Goal: Information Seeking & Learning: Learn about a topic

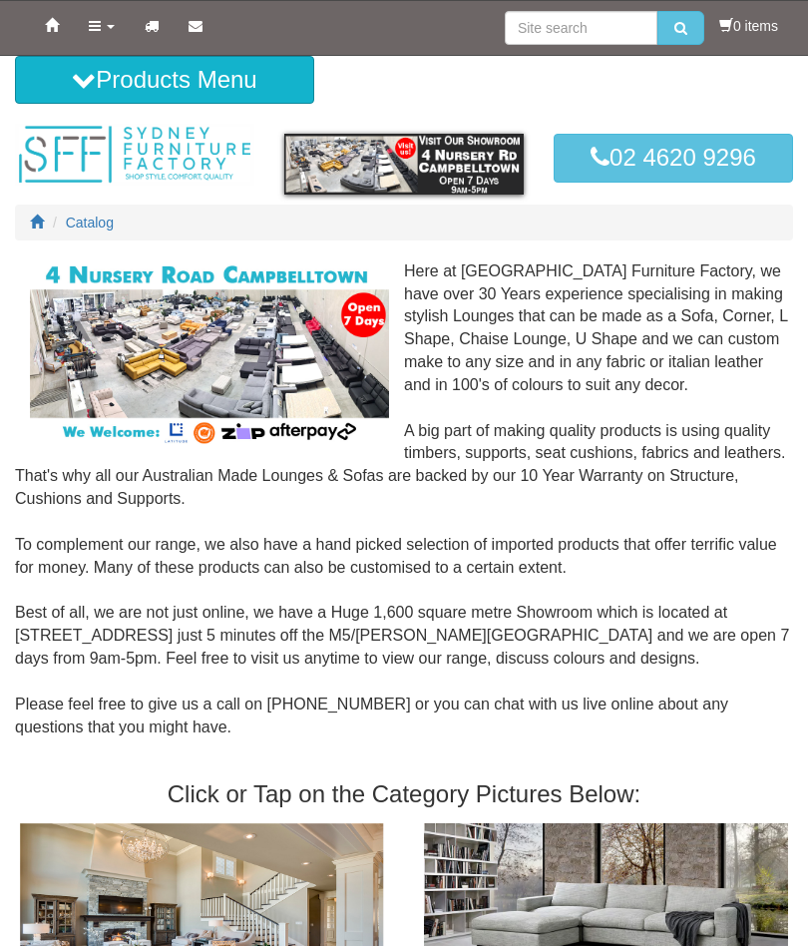
click at [64, 81] on button "Products Menu" at bounding box center [164, 80] width 299 height 48
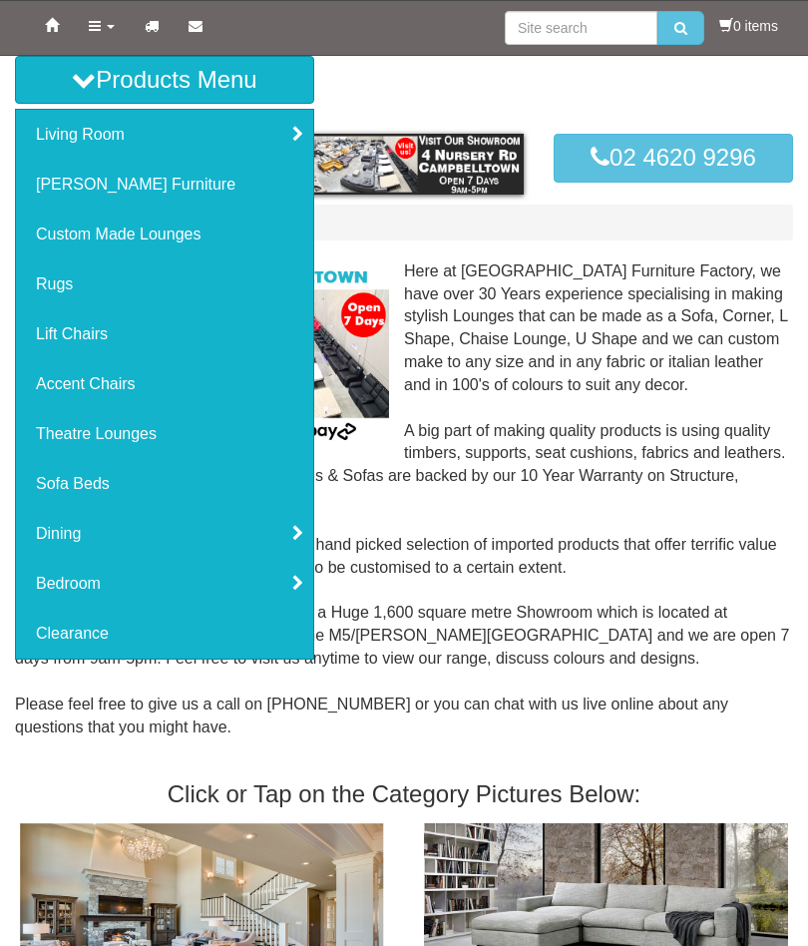
click at [31, 140] on link "Living Room" at bounding box center [164, 135] width 297 height 50
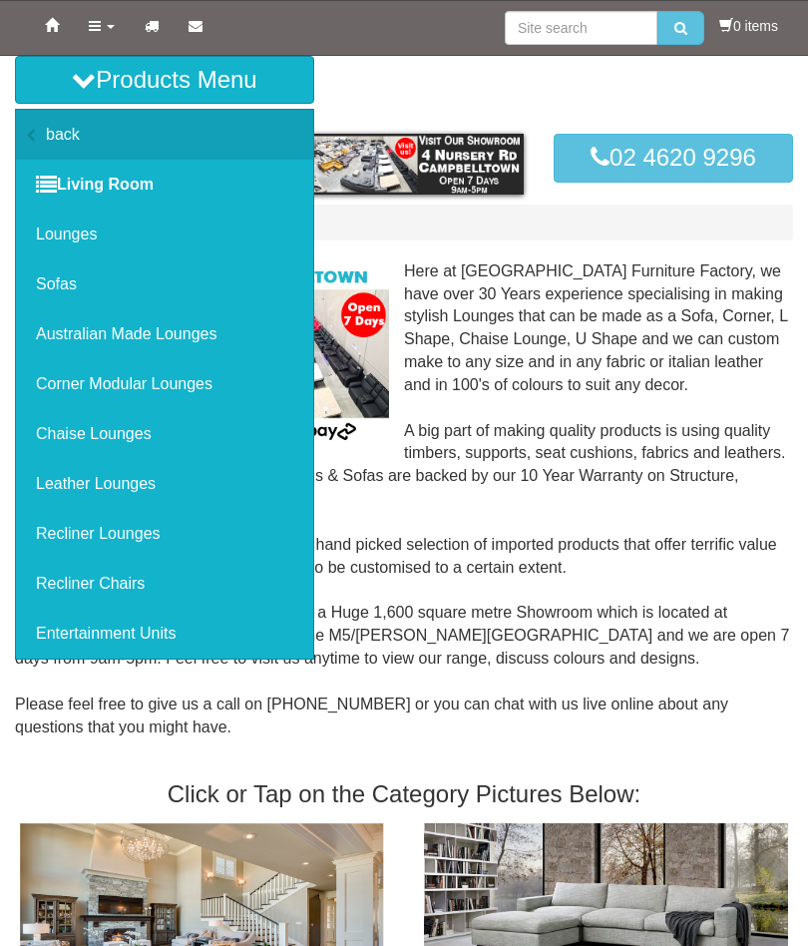
click at [39, 584] on link "Recliner Chairs" at bounding box center [164, 584] width 297 height 50
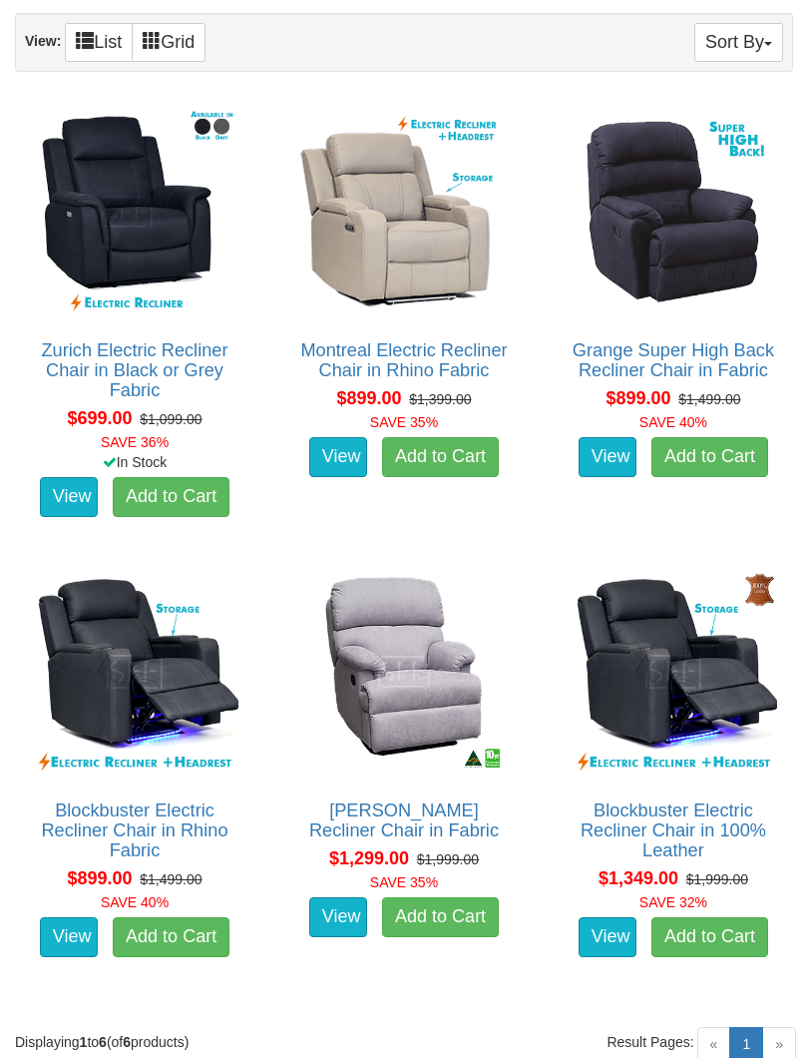
scroll to position [1066, 0]
click at [757, 830] on link "Blockbuster Electric Recliner Chair in 100% Leather" at bounding box center [674, 830] width 186 height 60
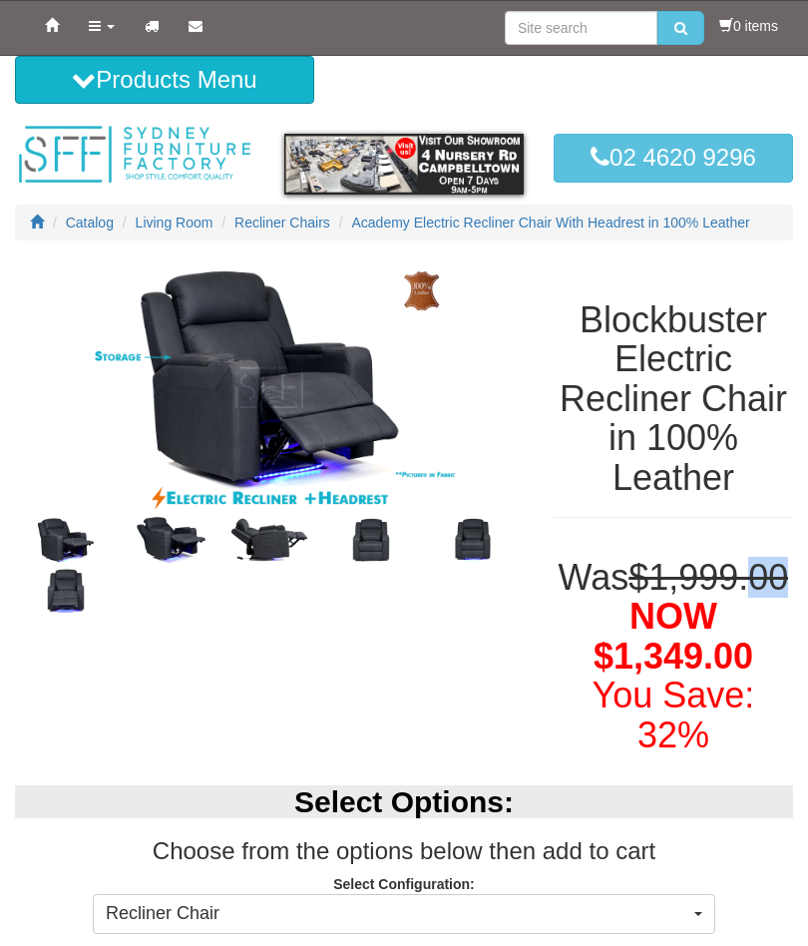
click at [34, 28] on link "Home" at bounding box center [52, 26] width 44 height 50
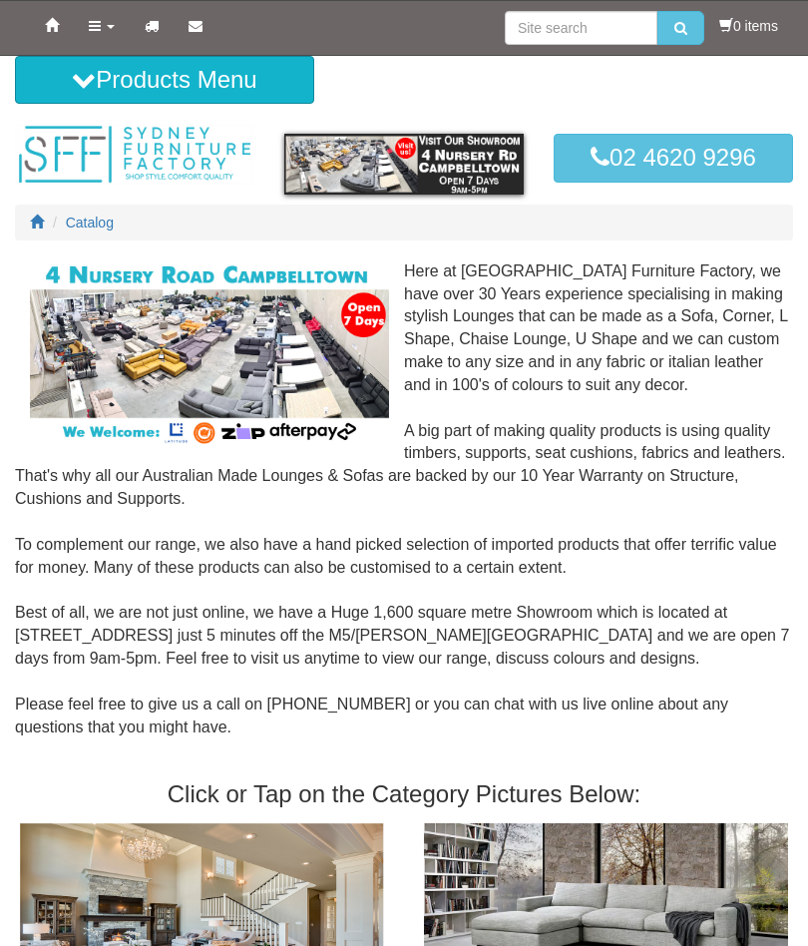
click at [52, 85] on button "Products Menu" at bounding box center [164, 80] width 299 height 48
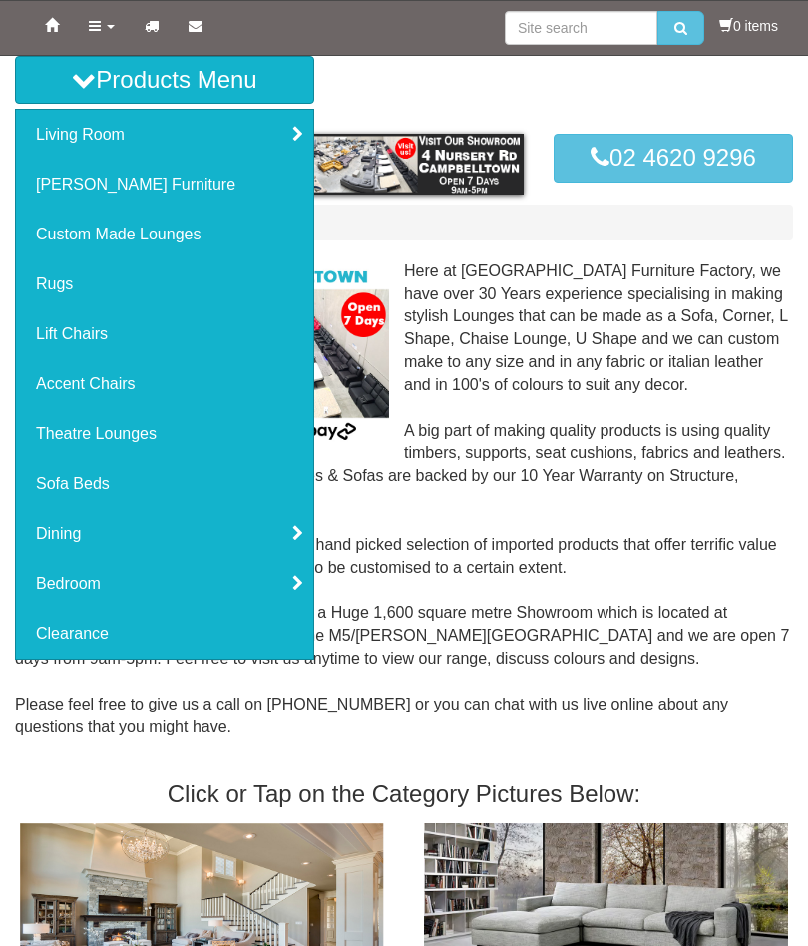
click at [38, 134] on link "Living Room" at bounding box center [164, 135] width 297 height 50
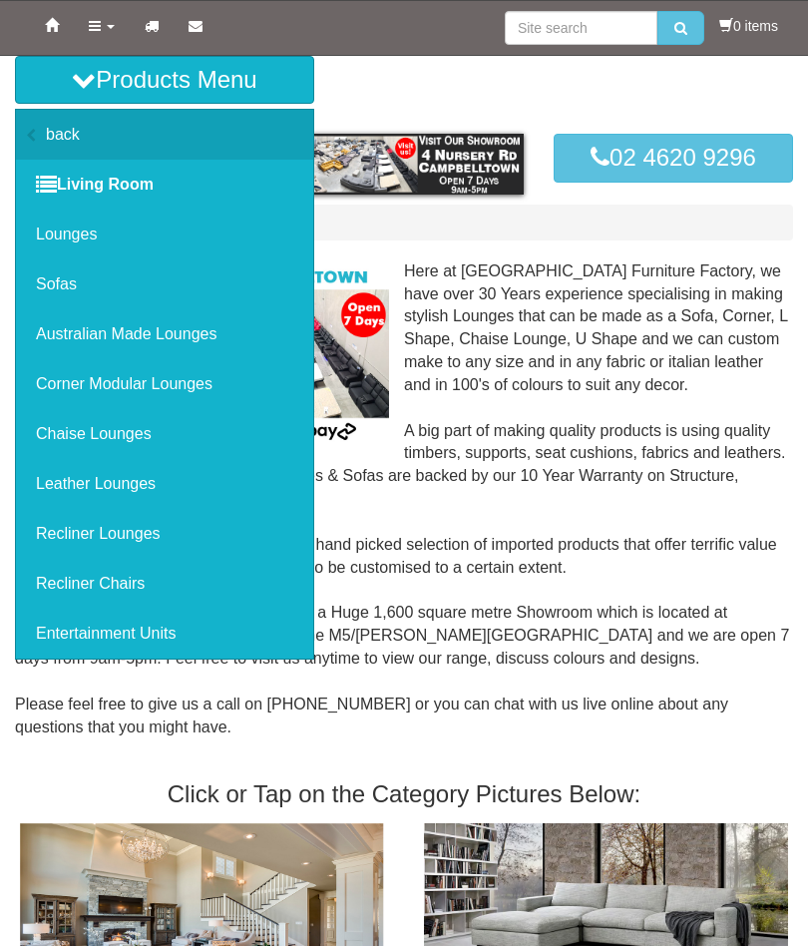
click at [46, 540] on link "Recliner Lounges" at bounding box center [164, 534] width 297 height 50
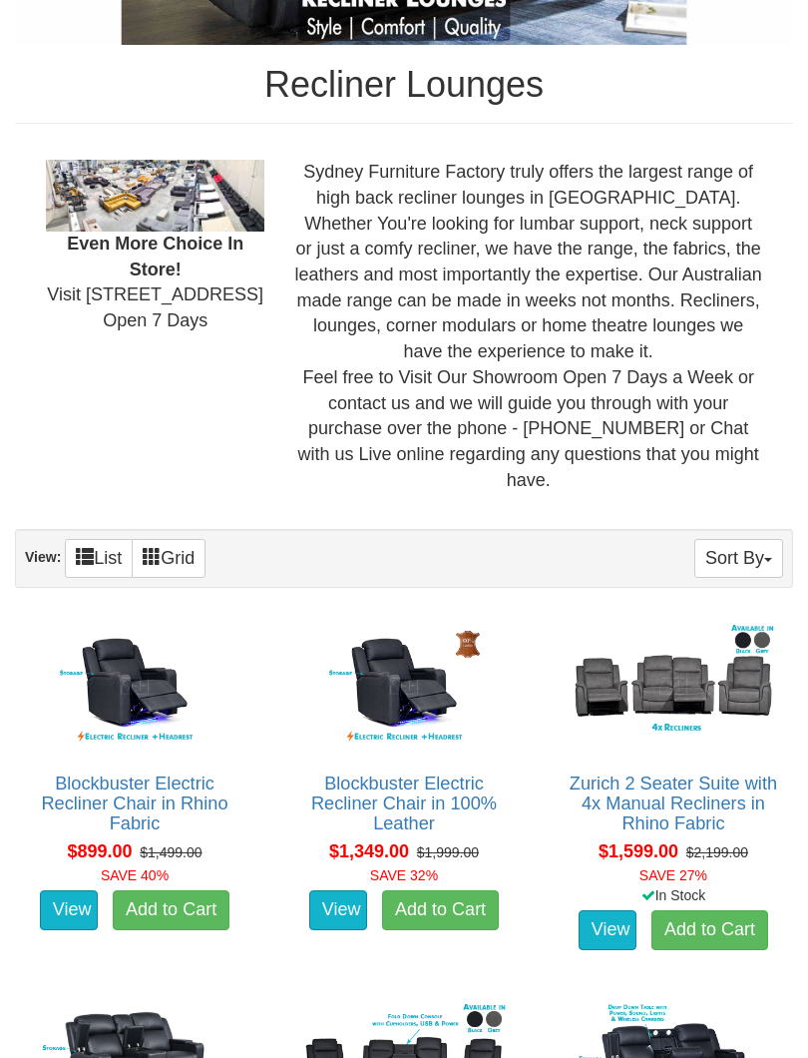
scroll to position [559, 0]
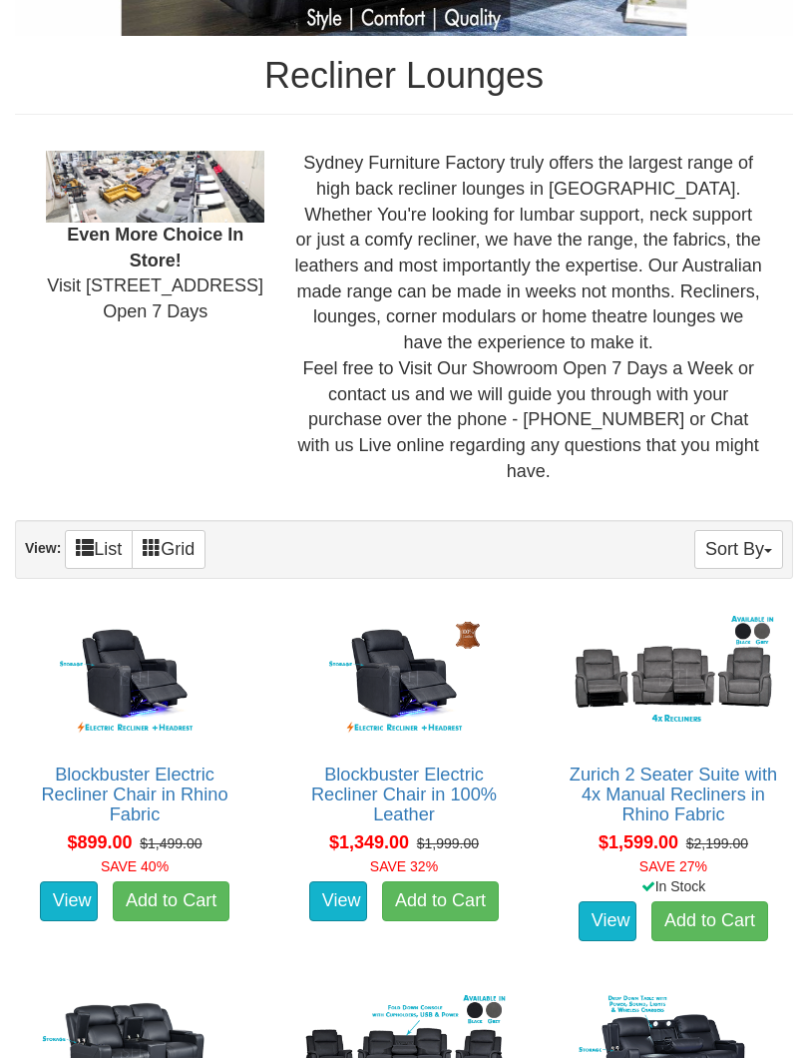
click at [718, 530] on button "Sort By" at bounding box center [739, 549] width 89 height 39
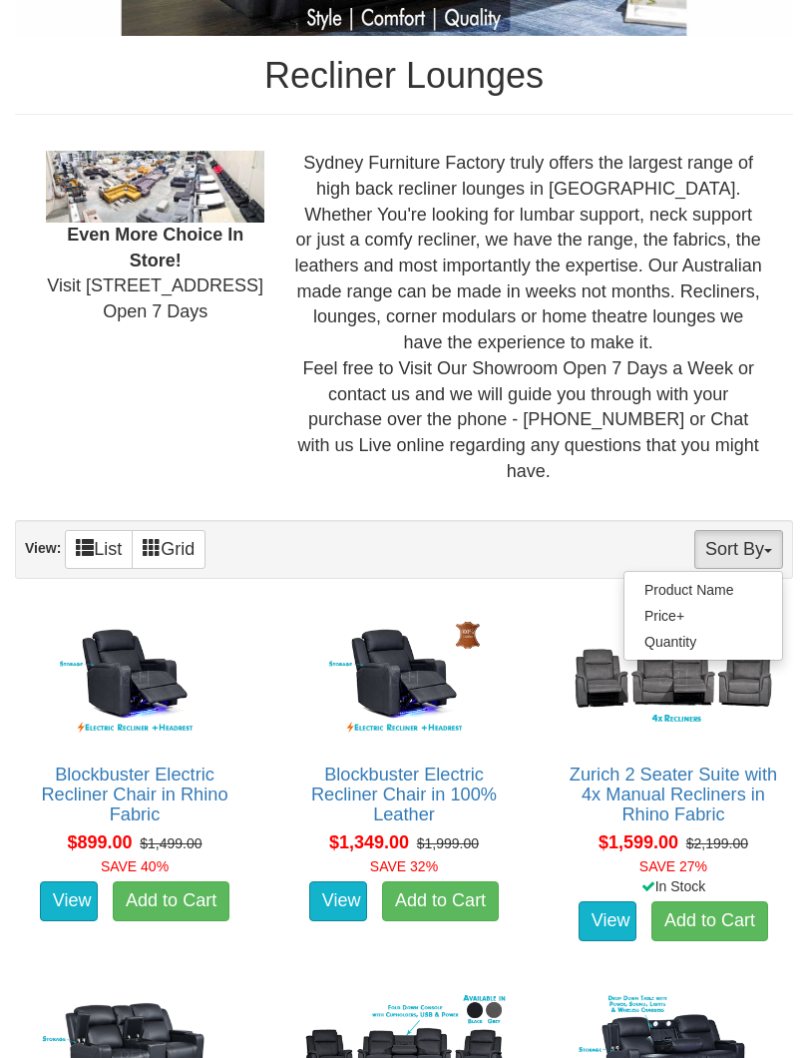
click at [252, 532] on div at bounding box center [404, 529] width 808 height 1058
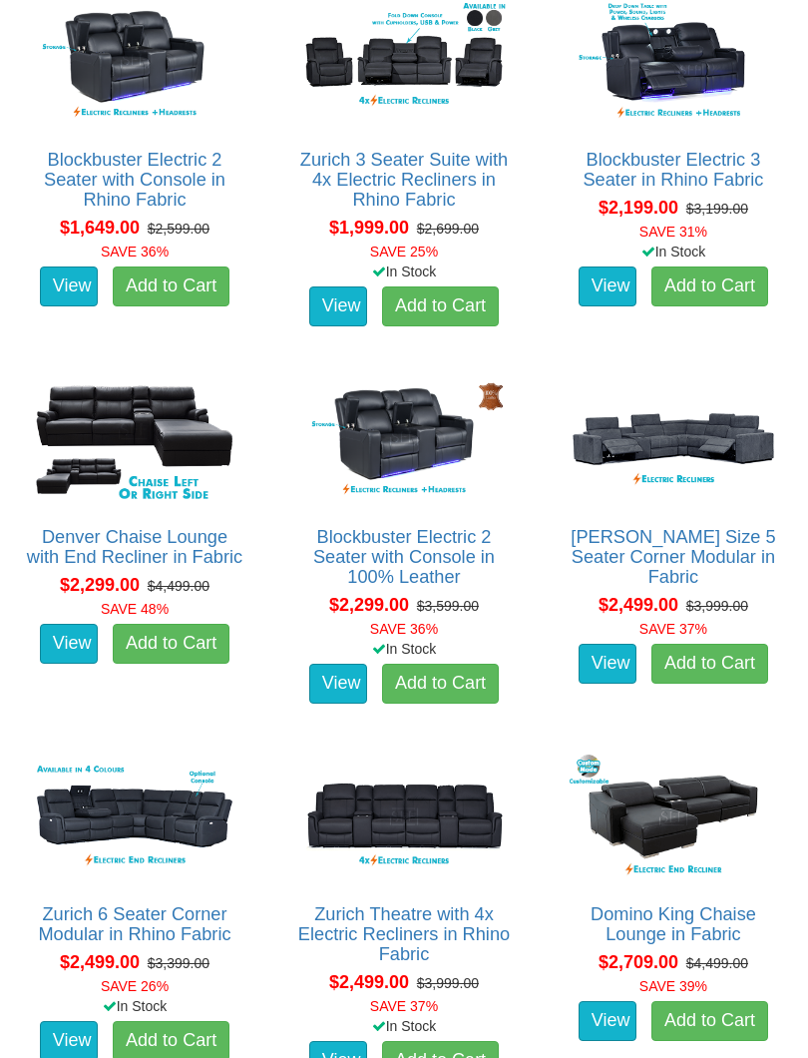
scroll to position [1551, 0]
click at [379, 527] on link "Blockbuster Electric 2 Seater with Console in 100% Leather" at bounding box center [404, 557] width 182 height 60
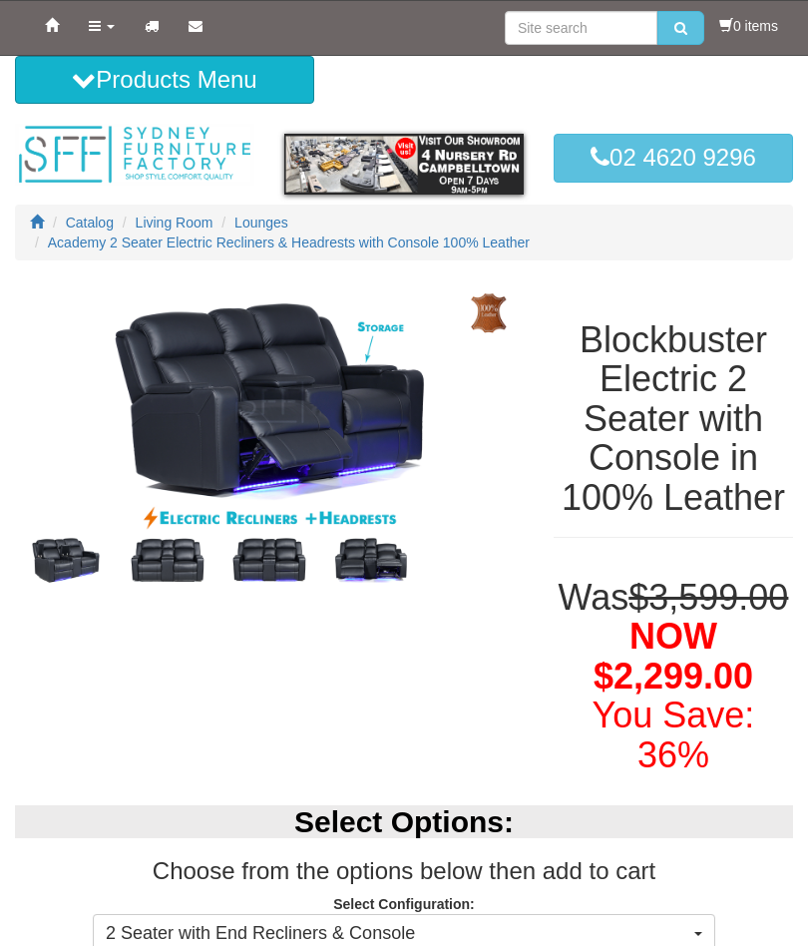
click at [154, 571] on img at bounding box center [168, 560] width 102 height 51
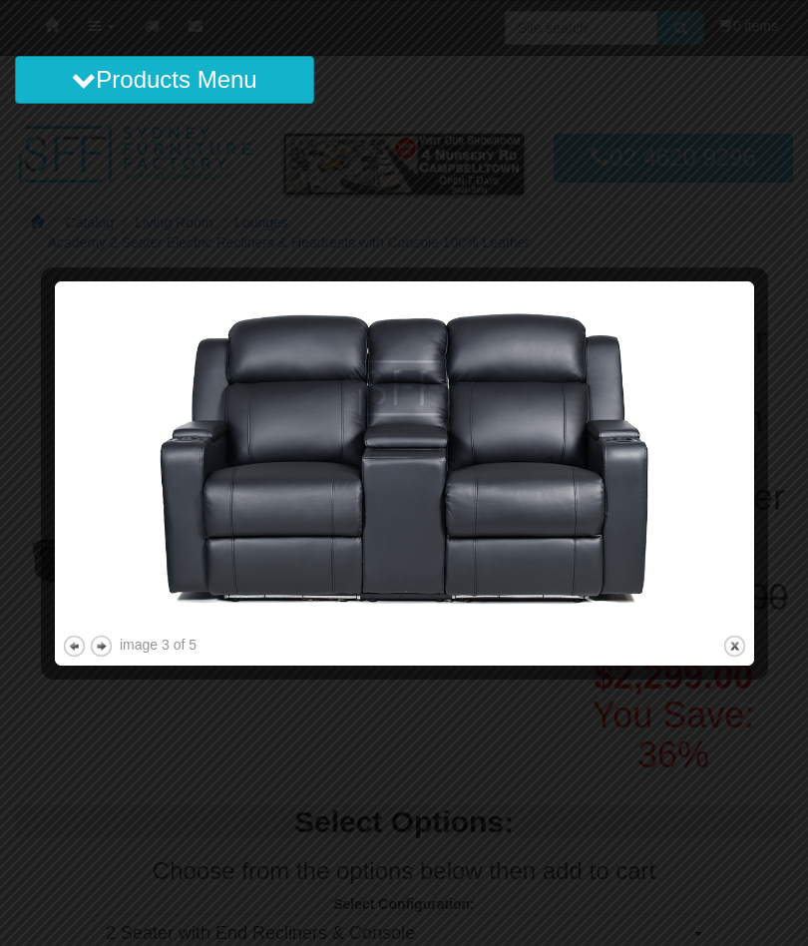
click at [50, 646] on div at bounding box center [51, 473] width 21 height 370
click at [50, 637] on div at bounding box center [51, 473] width 21 height 370
click at [99, 643] on button "next" at bounding box center [101, 646] width 25 height 25
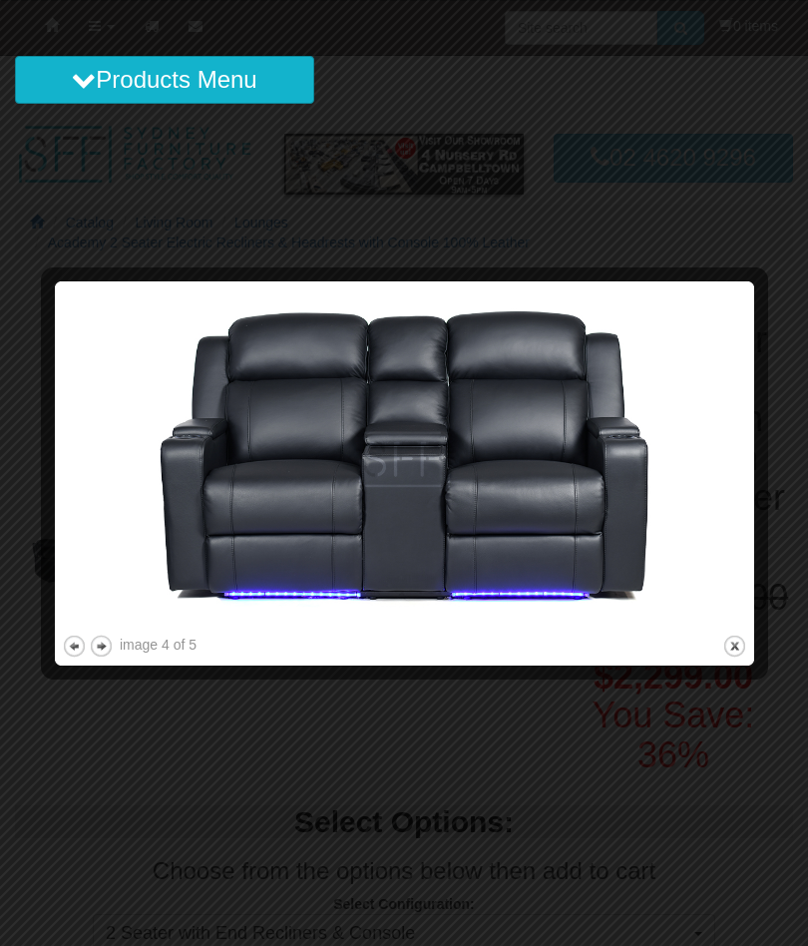
click at [93, 656] on button "next" at bounding box center [101, 646] width 25 height 25
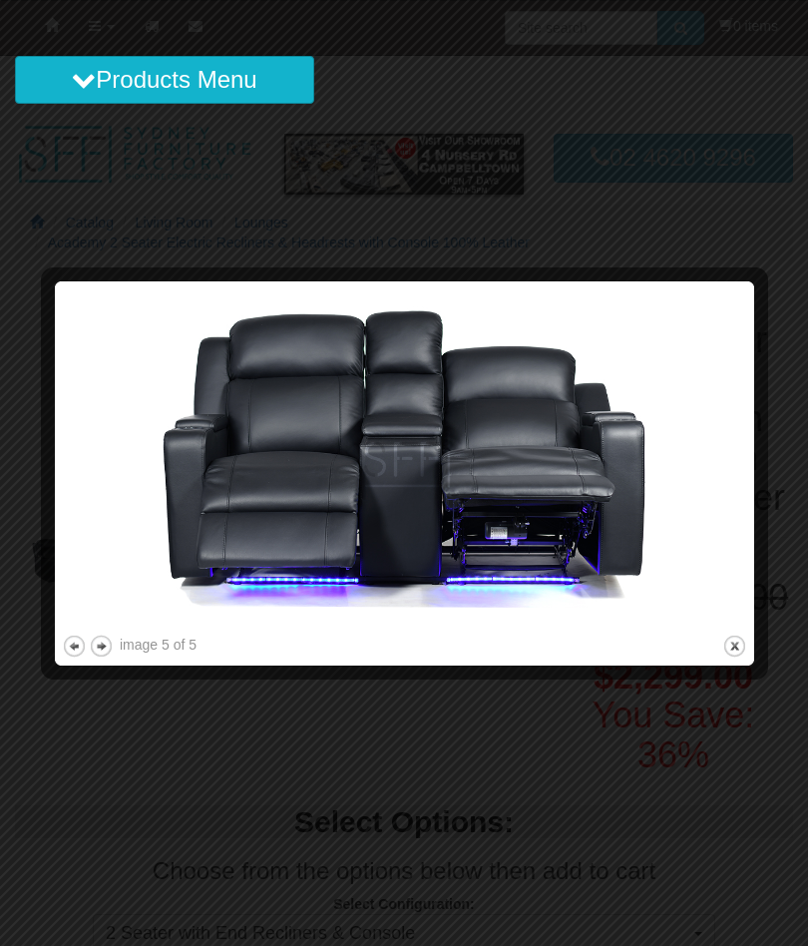
click at [104, 655] on button "next" at bounding box center [101, 646] width 25 height 25
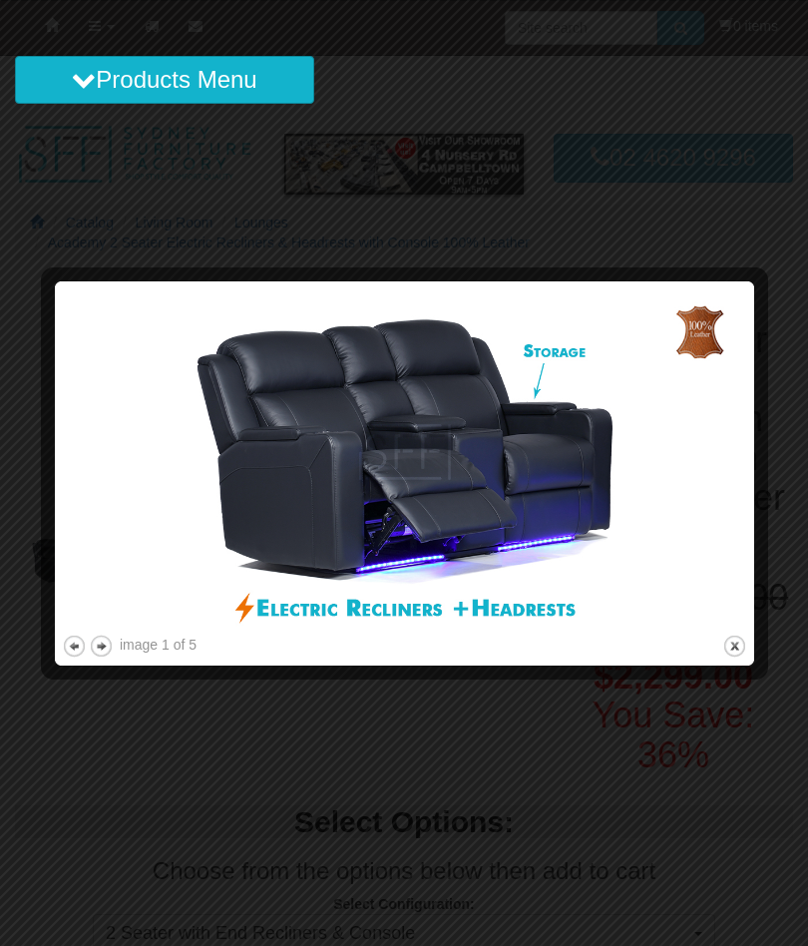
click at [62, 642] on button "previous" at bounding box center [74, 646] width 25 height 25
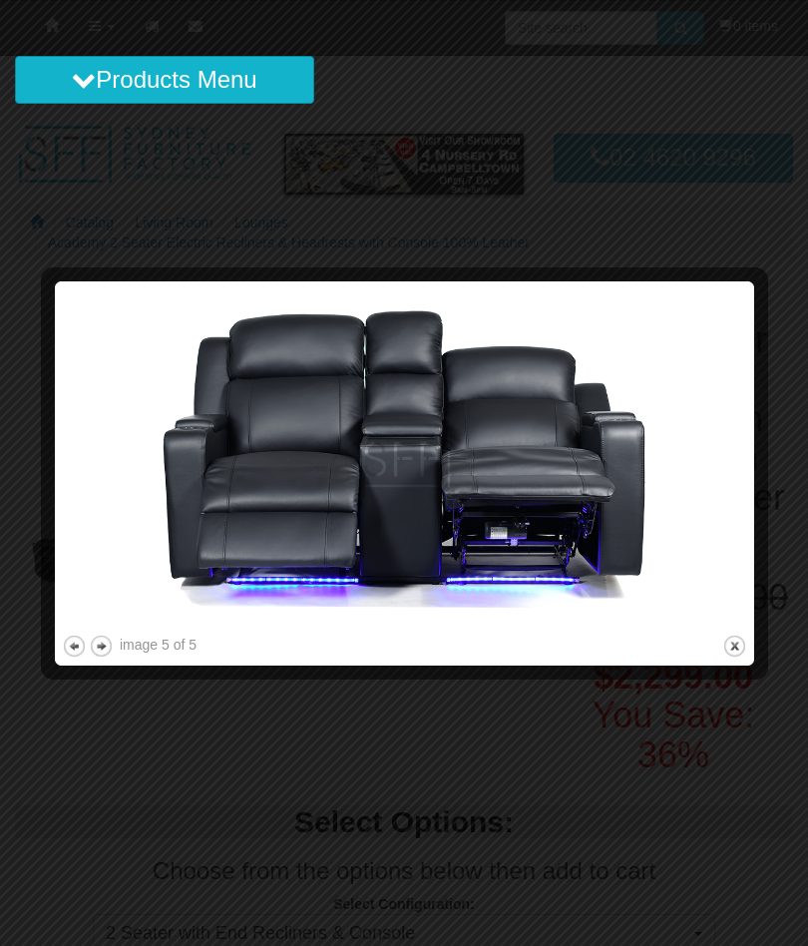
click at [63, 640] on button "previous" at bounding box center [74, 646] width 25 height 25
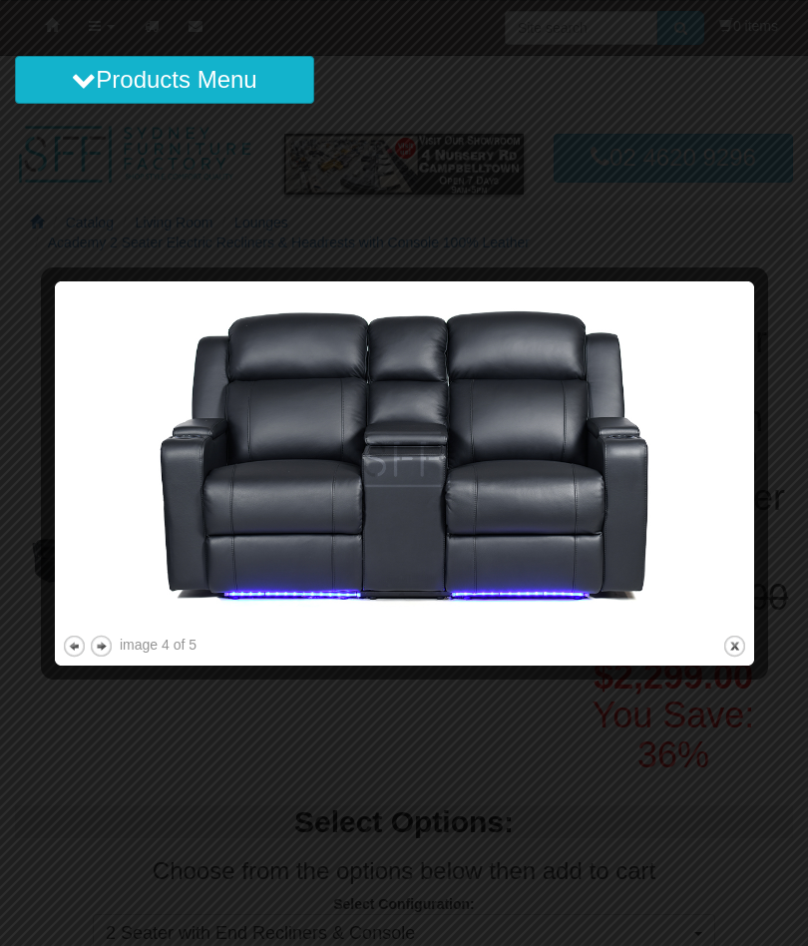
click at [57, 652] on div at bounding box center [51, 473] width 21 height 370
click at [53, 644] on div at bounding box center [51, 473] width 21 height 370
click at [62, 644] on button "previous" at bounding box center [74, 646] width 25 height 25
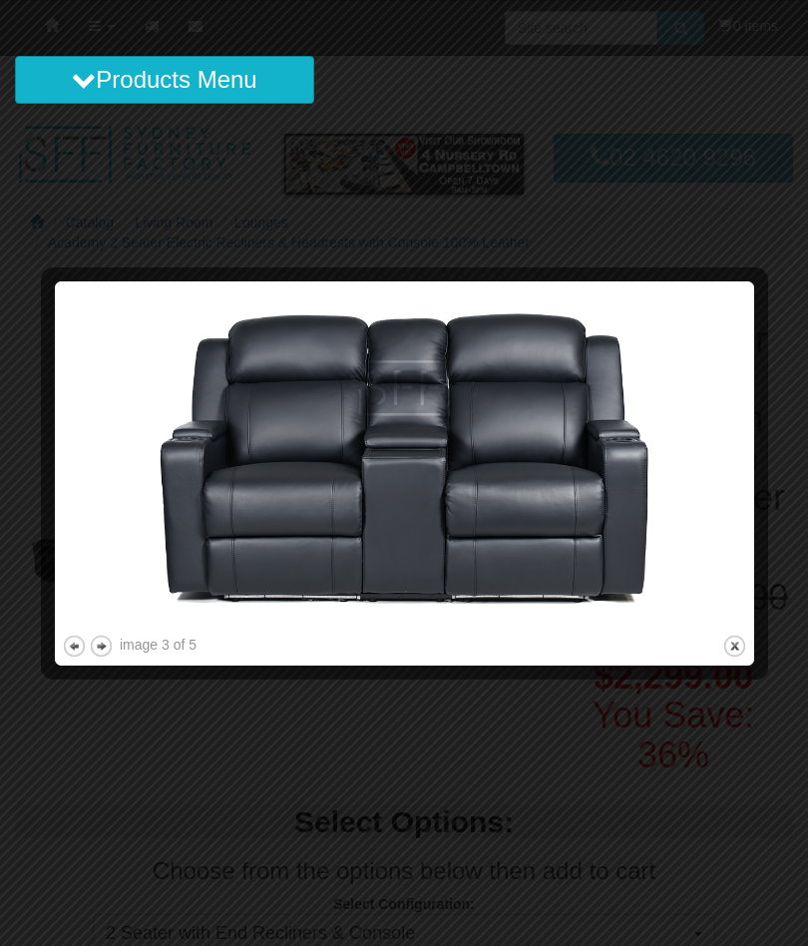
click at [53, 644] on div at bounding box center [51, 473] width 21 height 370
click at [717, 647] on div "image 3 of 5 previous next close" at bounding box center [405, 473] width 686 height 370
click at [736, 643] on button "close" at bounding box center [734, 646] width 25 height 25
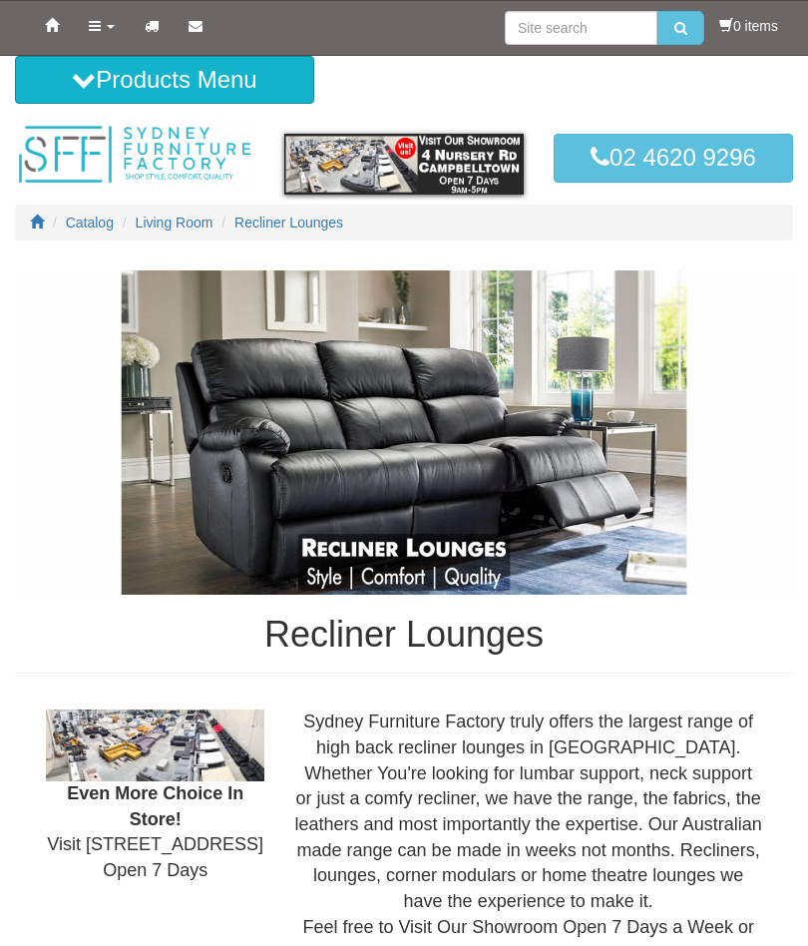
scroll to position [1607, 0]
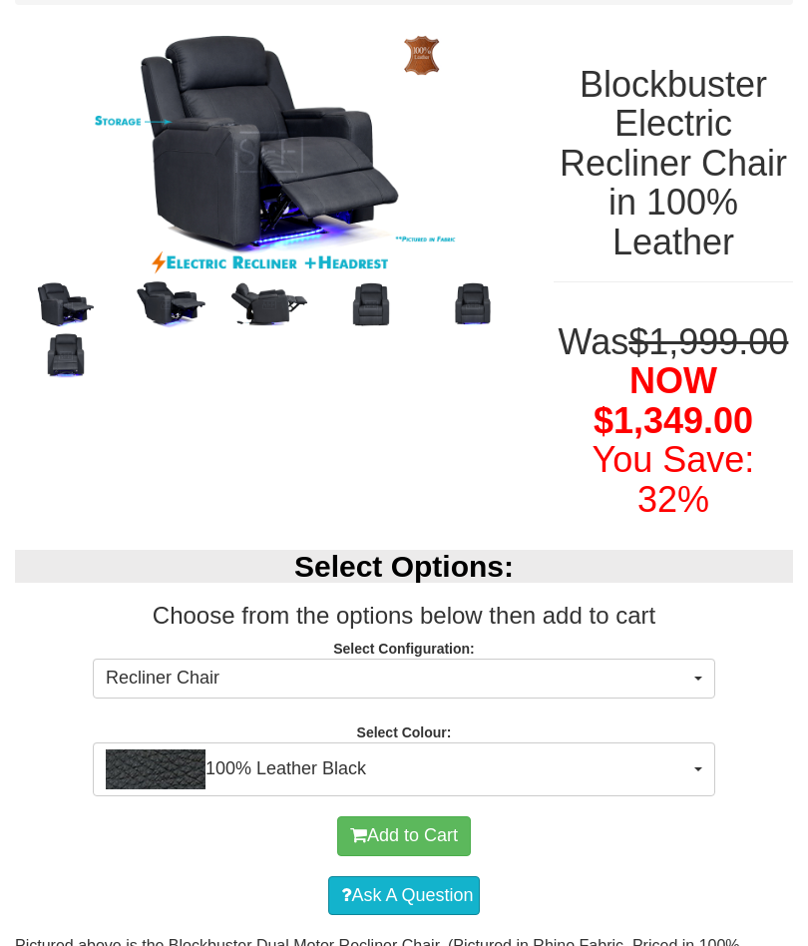
scroll to position [234, 0]
click at [383, 265] on img at bounding box center [269, 153] width 509 height 254
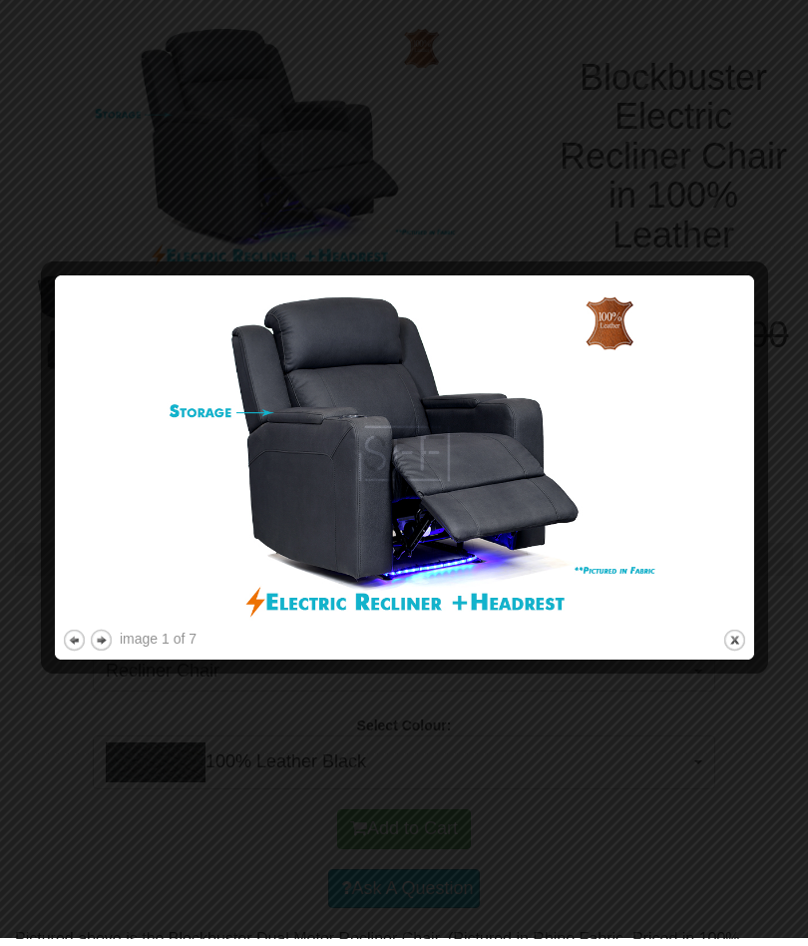
scroll to position [242, 0]
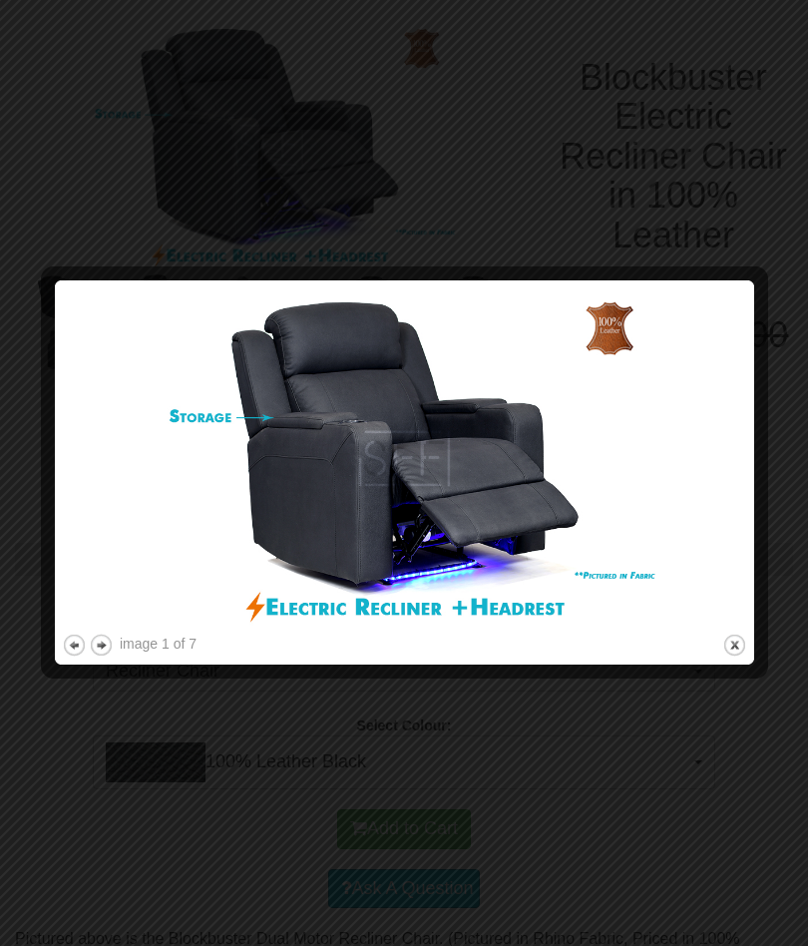
click at [78, 649] on button "previous" at bounding box center [74, 645] width 25 height 25
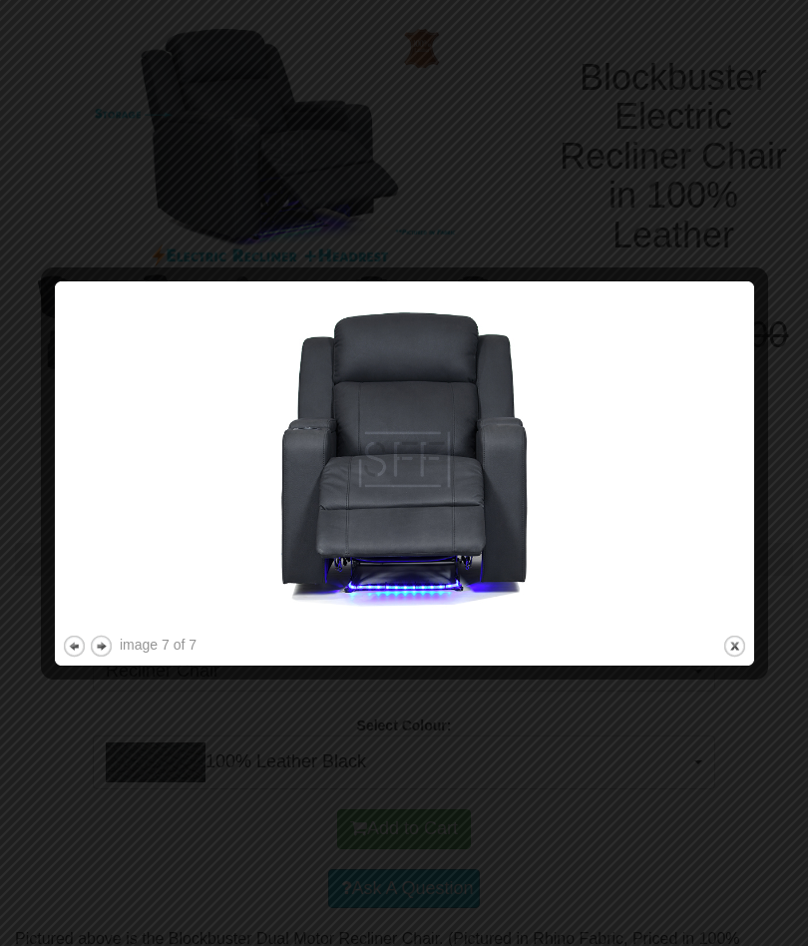
click at [58, 653] on div at bounding box center [51, 473] width 21 height 370
click at [63, 649] on button "previous" at bounding box center [74, 646] width 25 height 25
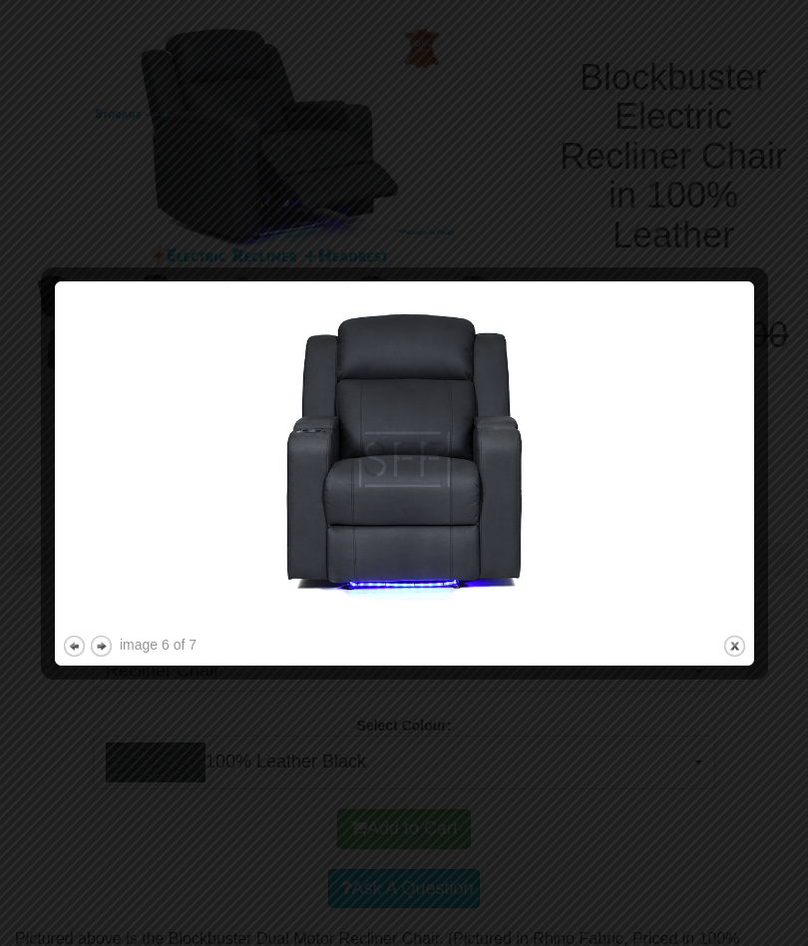
click at [56, 649] on div at bounding box center [51, 473] width 21 height 370
click at [62, 651] on button "previous" at bounding box center [74, 646] width 25 height 25
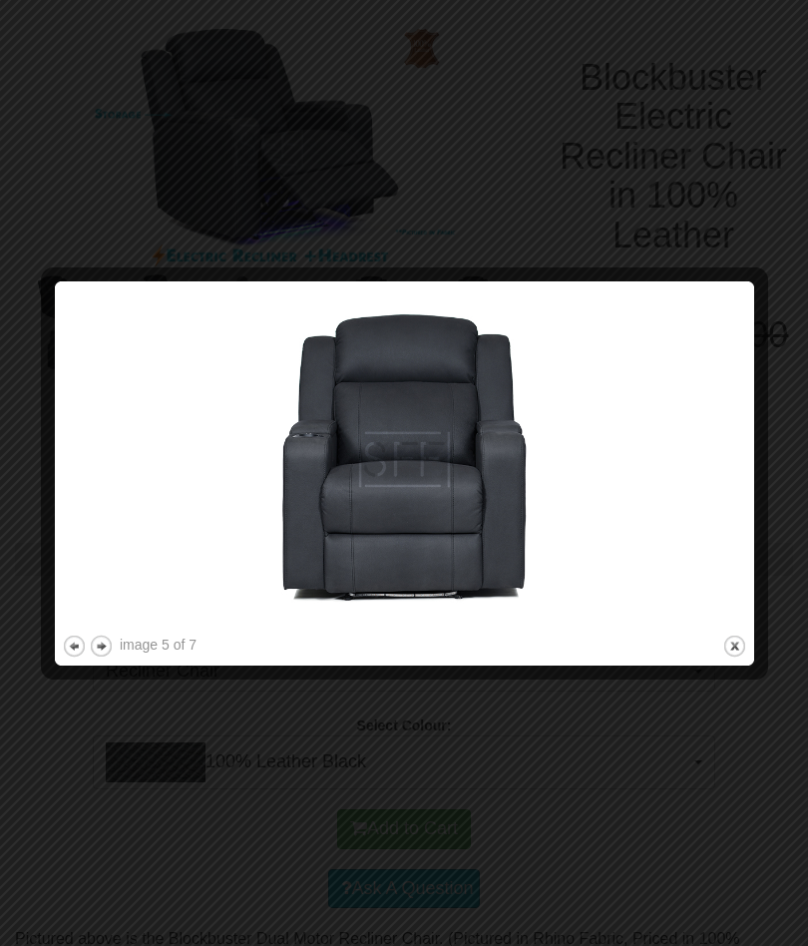
click at [63, 655] on button "previous" at bounding box center [74, 646] width 25 height 25
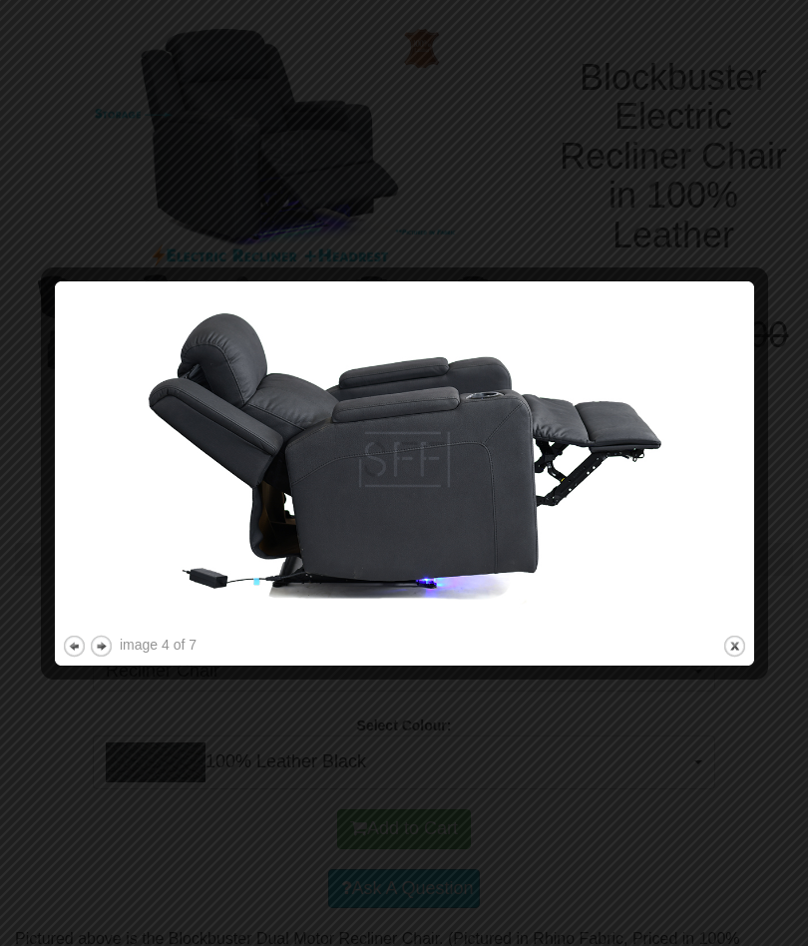
click at [57, 640] on div at bounding box center [51, 473] width 21 height 370
click at [54, 649] on div at bounding box center [51, 473] width 21 height 370
click at [62, 645] on button "previous" at bounding box center [74, 646] width 25 height 25
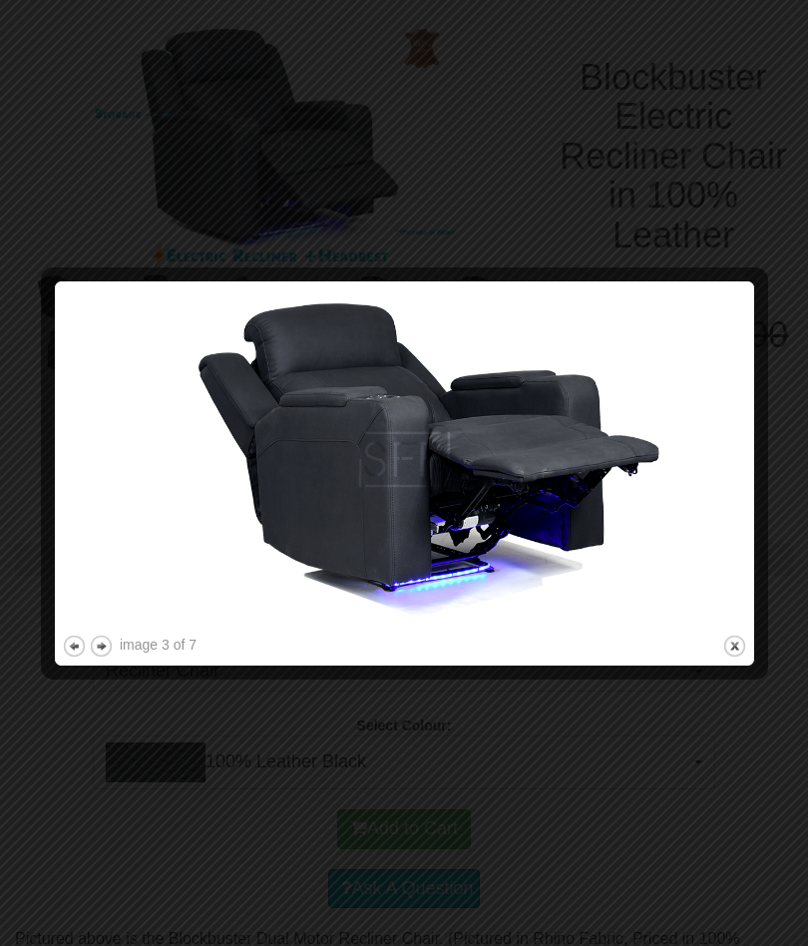
click at [56, 646] on div at bounding box center [51, 473] width 21 height 370
click at [73, 634] on button "previous" at bounding box center [74, 646] width 25 height 25
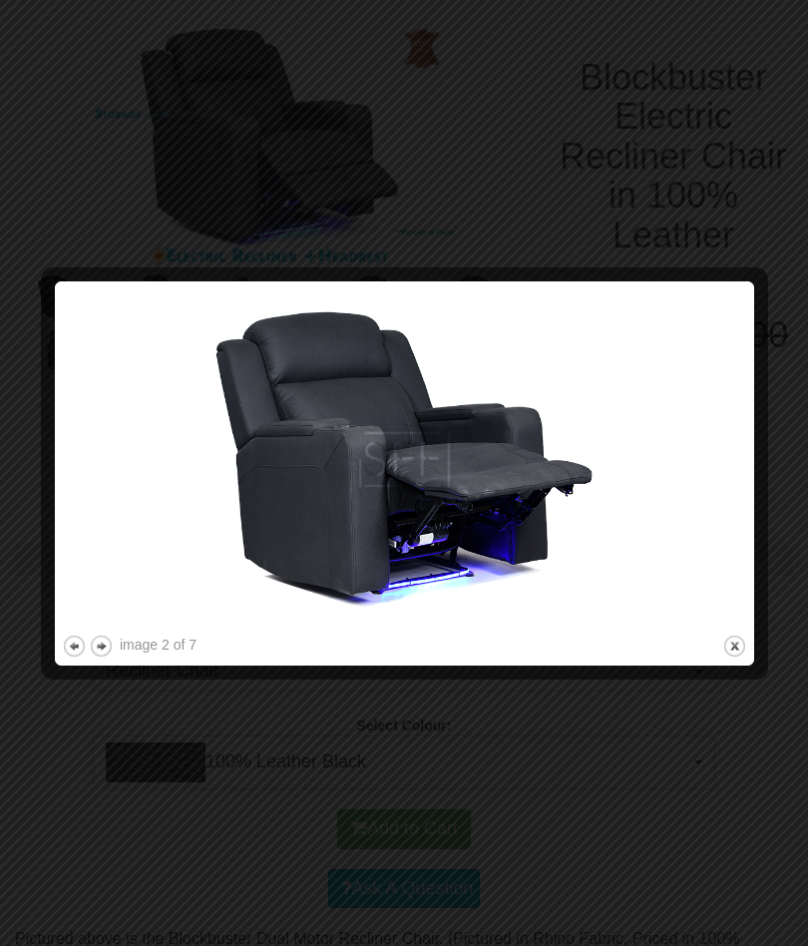
click at [28, 664] on div at bounding box center [404, 473] width 808 height 946
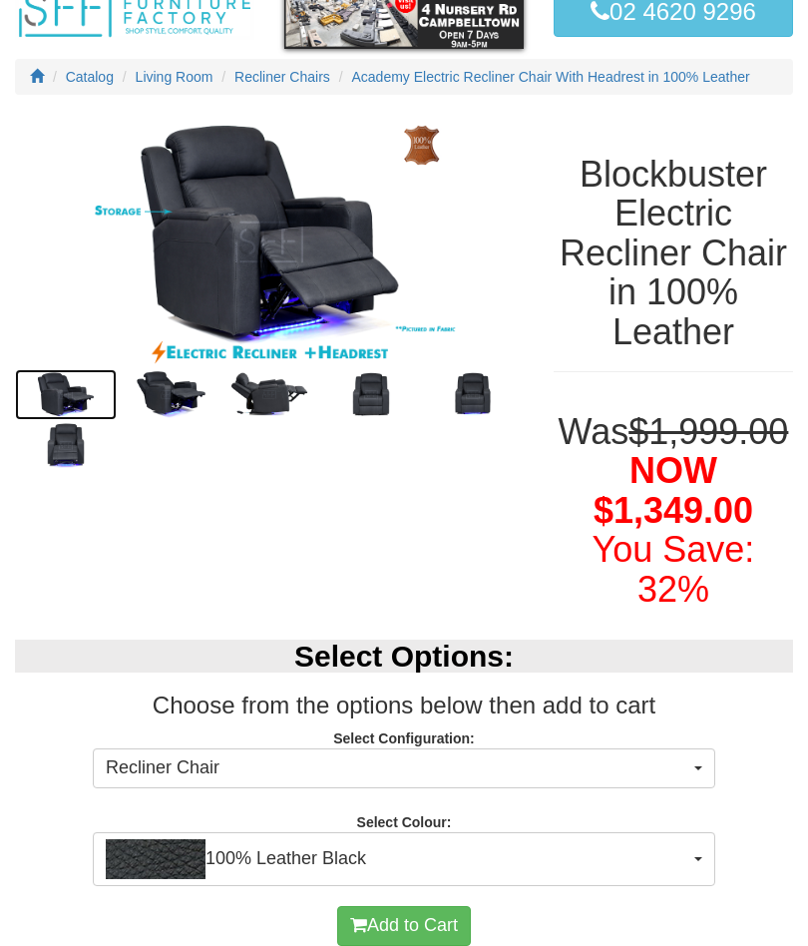
scroll to position [0, 0]
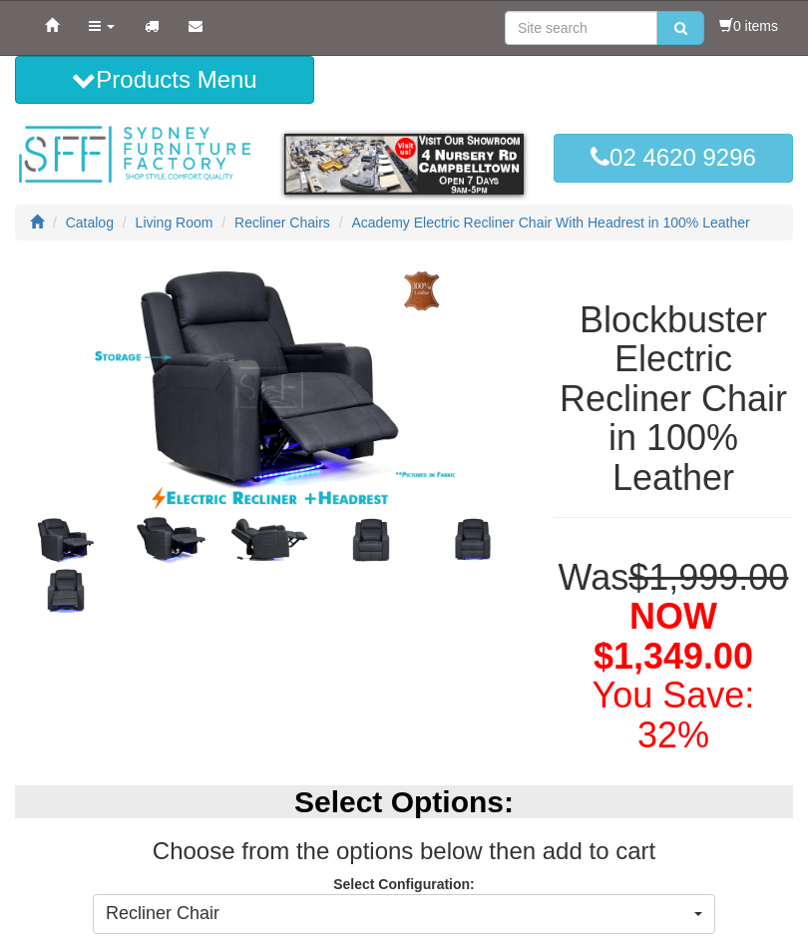
click at [95, 30] on icon at bounding box center [95, 26] width 12 height 14
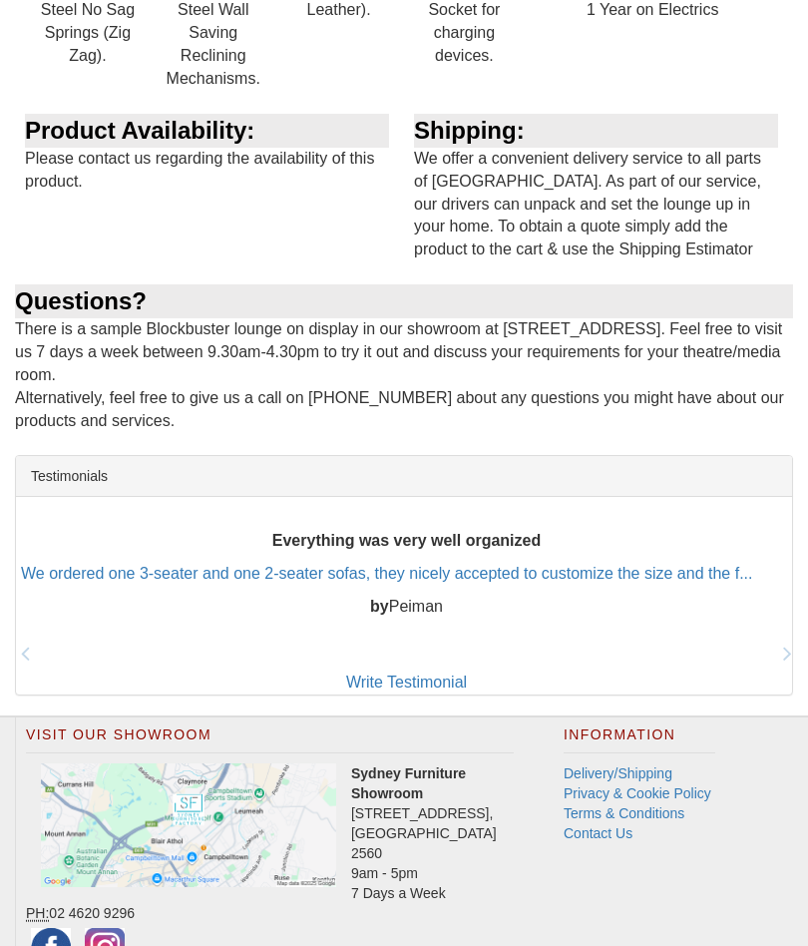
scroll to position [2752, 0]
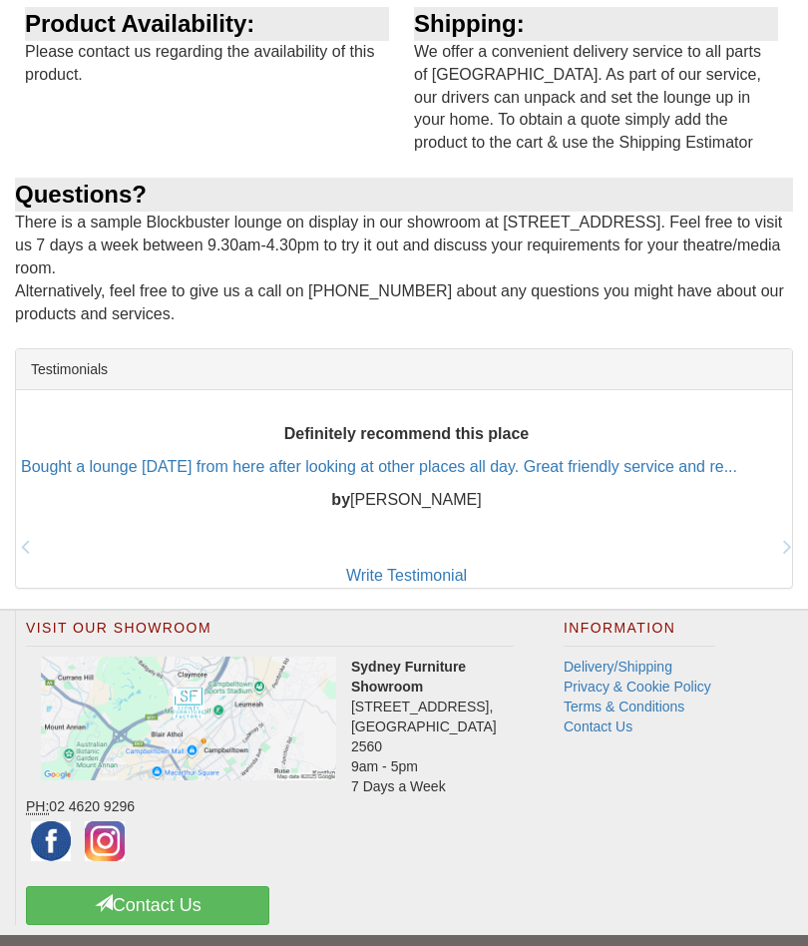
click at [588, 659] on link "Delivery/Shipping" at bounding box center [618, 667] width 109 height 16
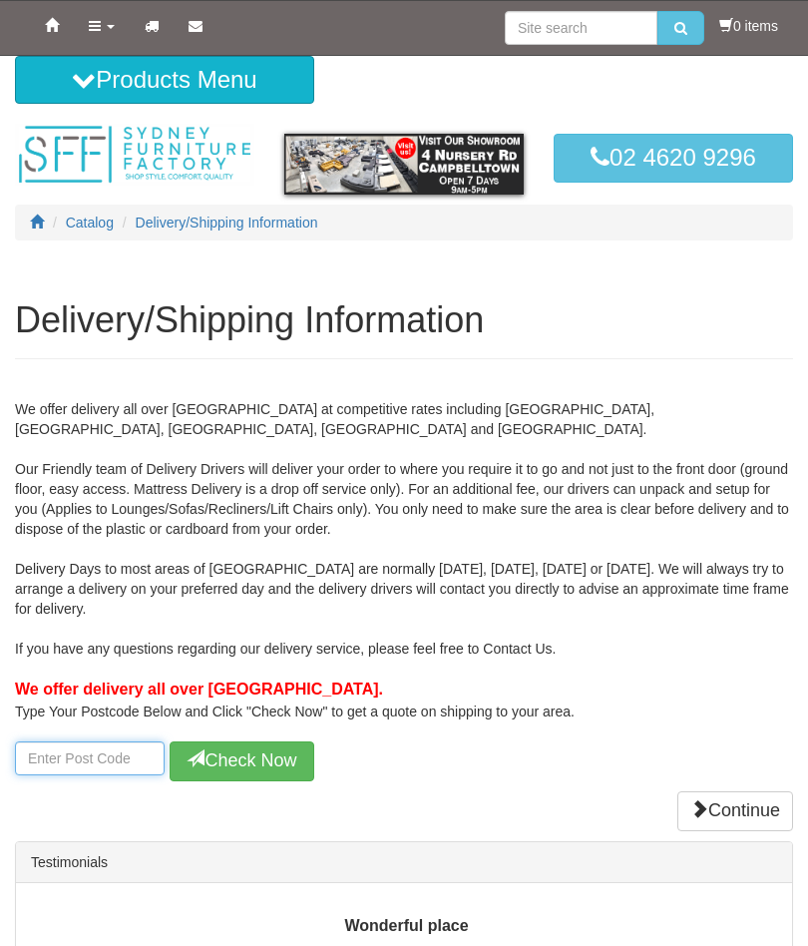
click at [57, 763] on input "number" at bounding box center [90, 758] width 150 height 34
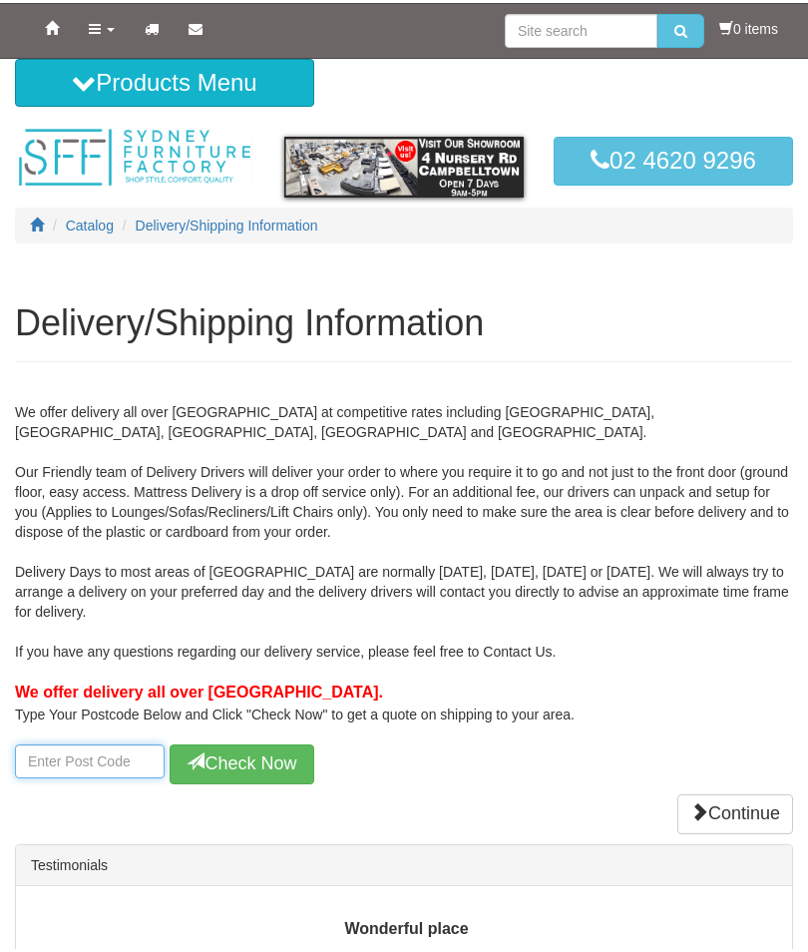
scroll to position [147, 0]
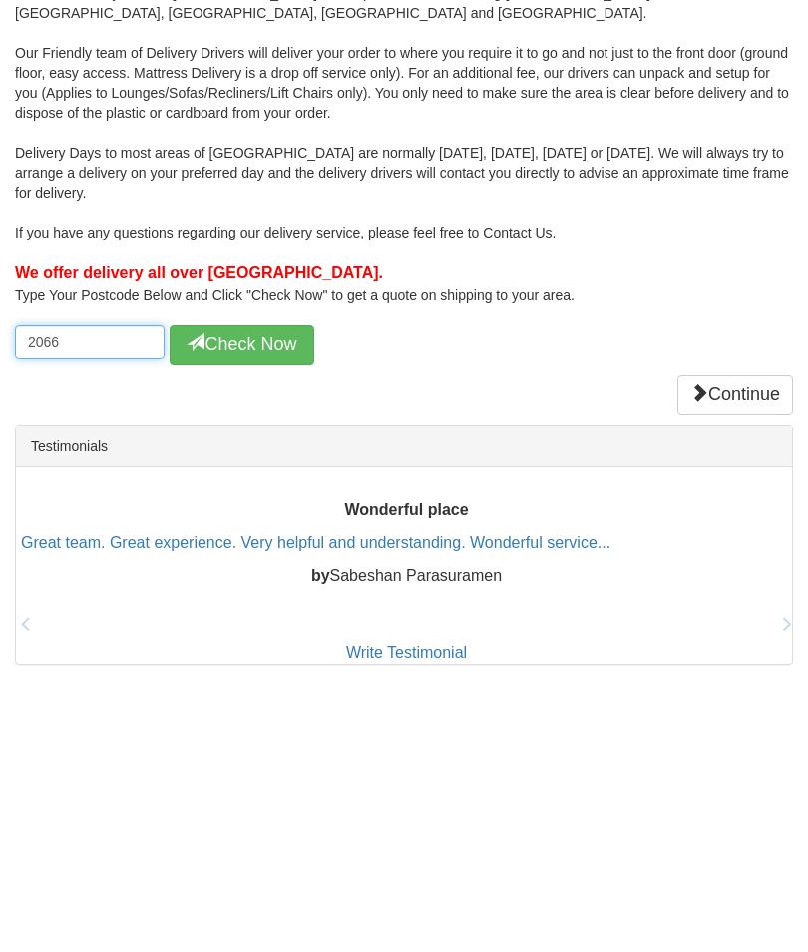
type input "2066"
click at [241, 595] on button "Check Now" at bounding box center [242, 615] width 145 height 40
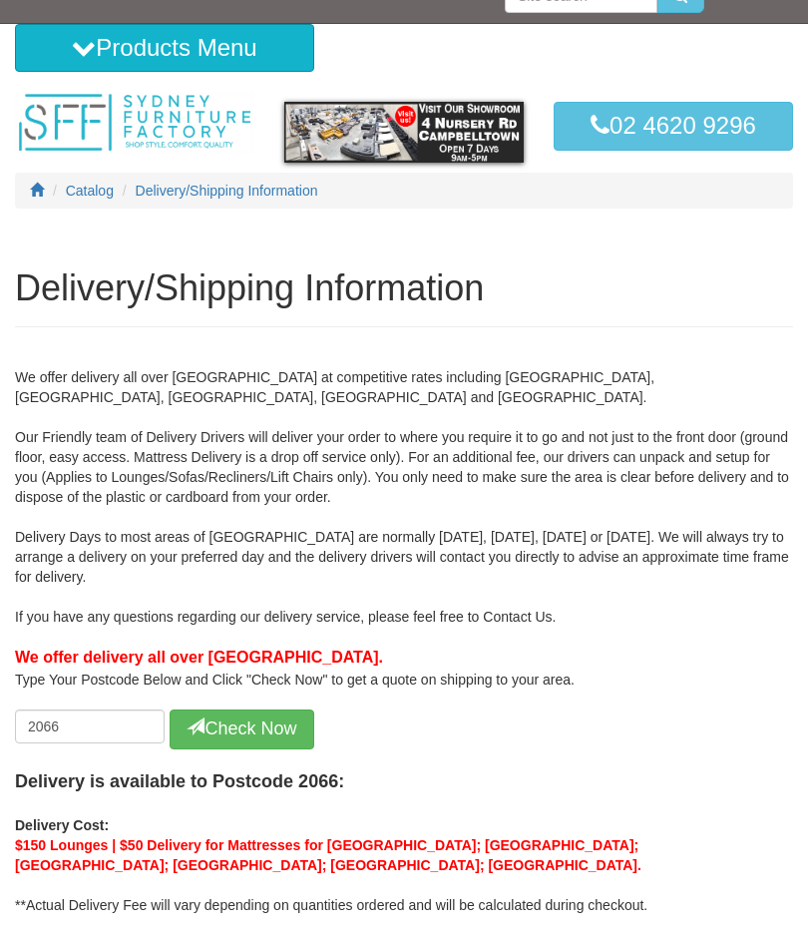
scroll to position [0, 0]
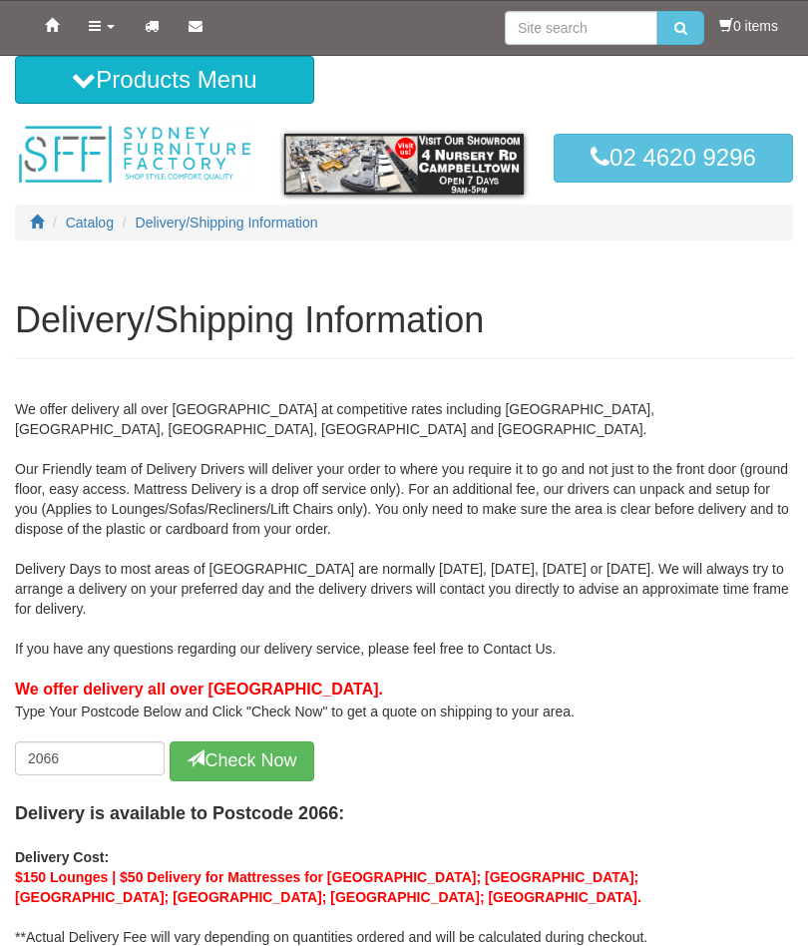
click at [53, 91] on button "Products Menu" at bounding box center [164, 80] width 299 height 48
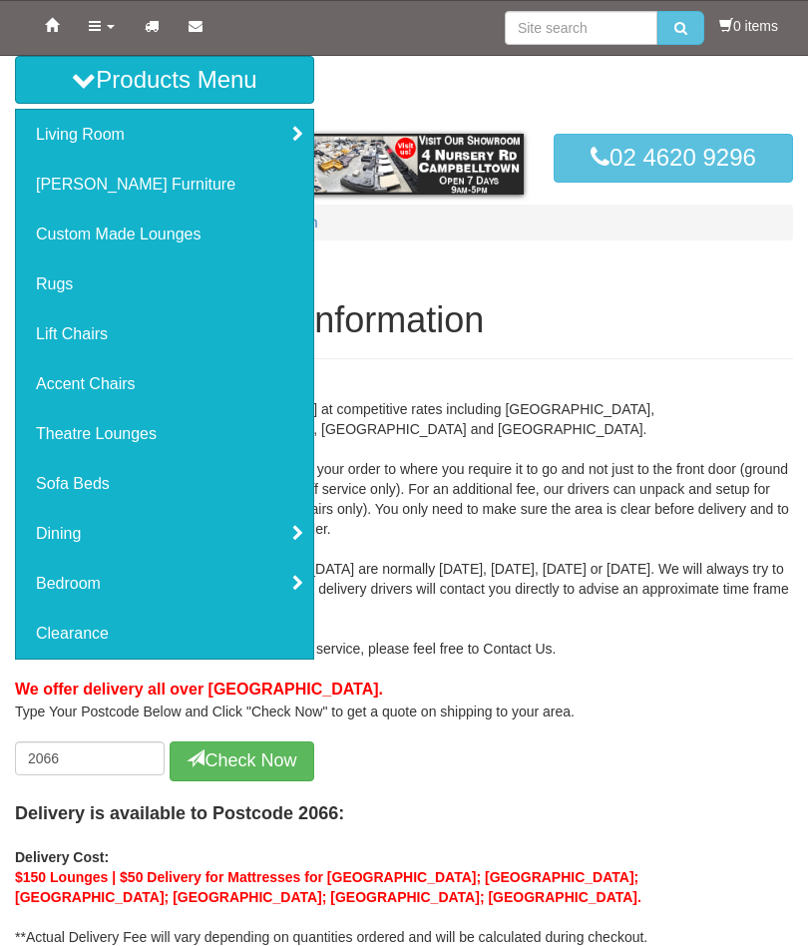
click at [36, 142] on link "Living Room" at bounding box center [164, 135] width 297 height 50
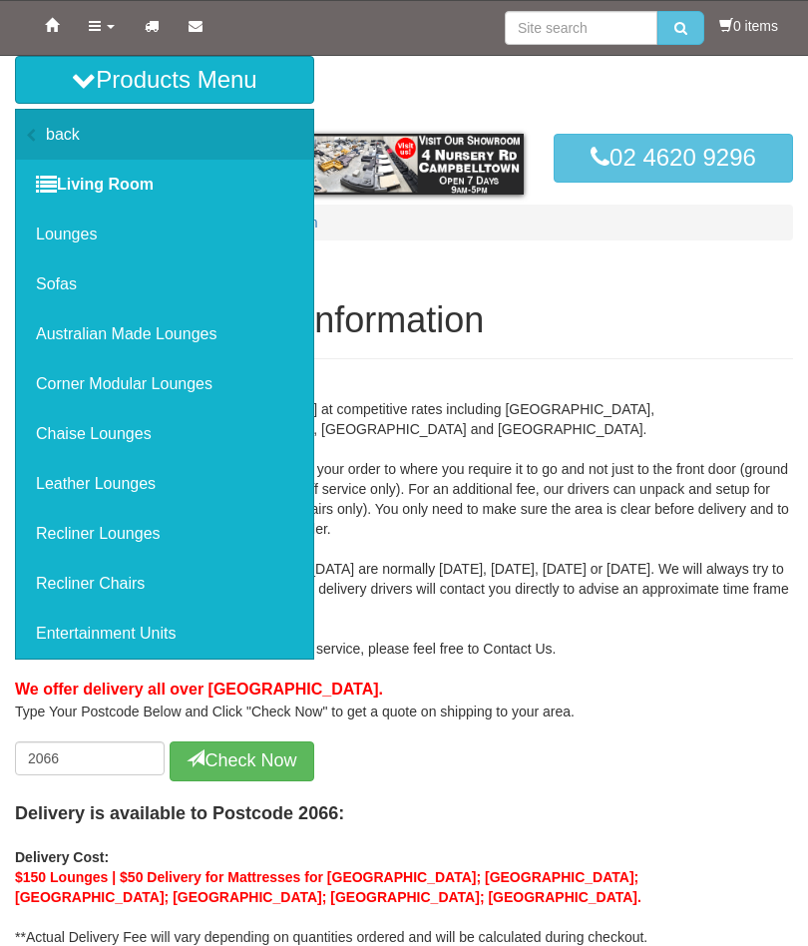
click at [48, 591] on link "Recliner Chairs" at bounding box center [164, 584] width 297 height 50
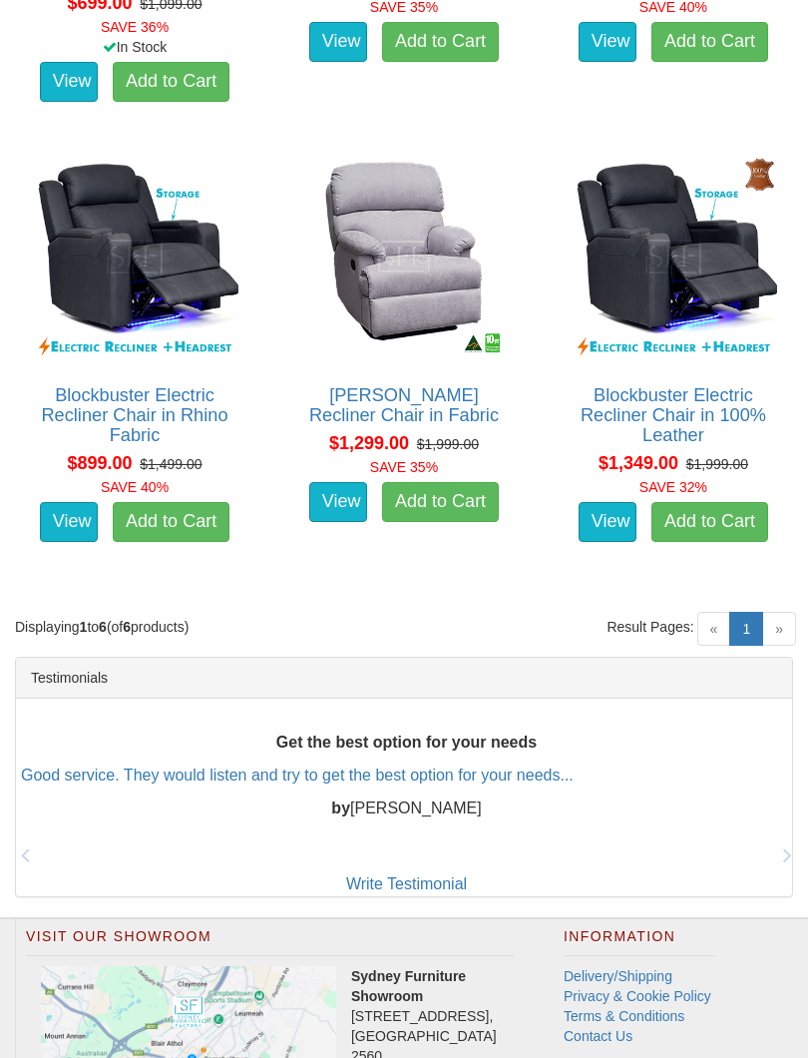
scroll to position [1481, 0]
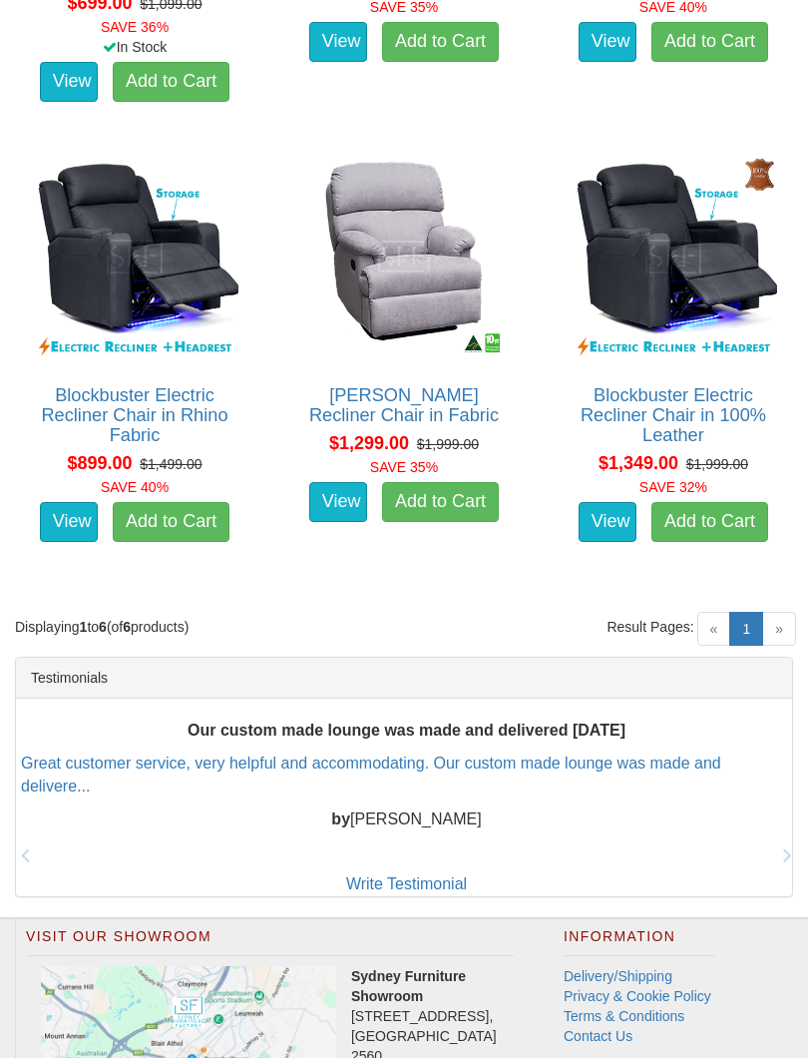
click at [662, 417] on link "Blockbuster Electric Recliner Chair in 100% Leather" at bounding box center [674, 415] width 186 height 60
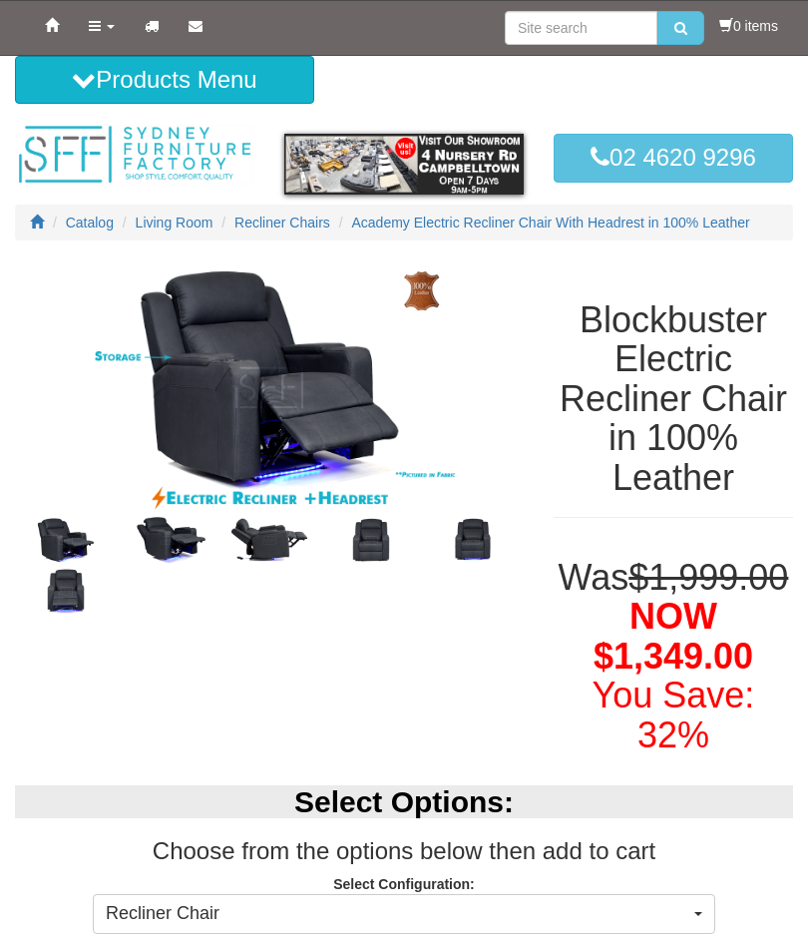
click at [351, 565] on img at bounding box center [371, 540] width 102 height 51
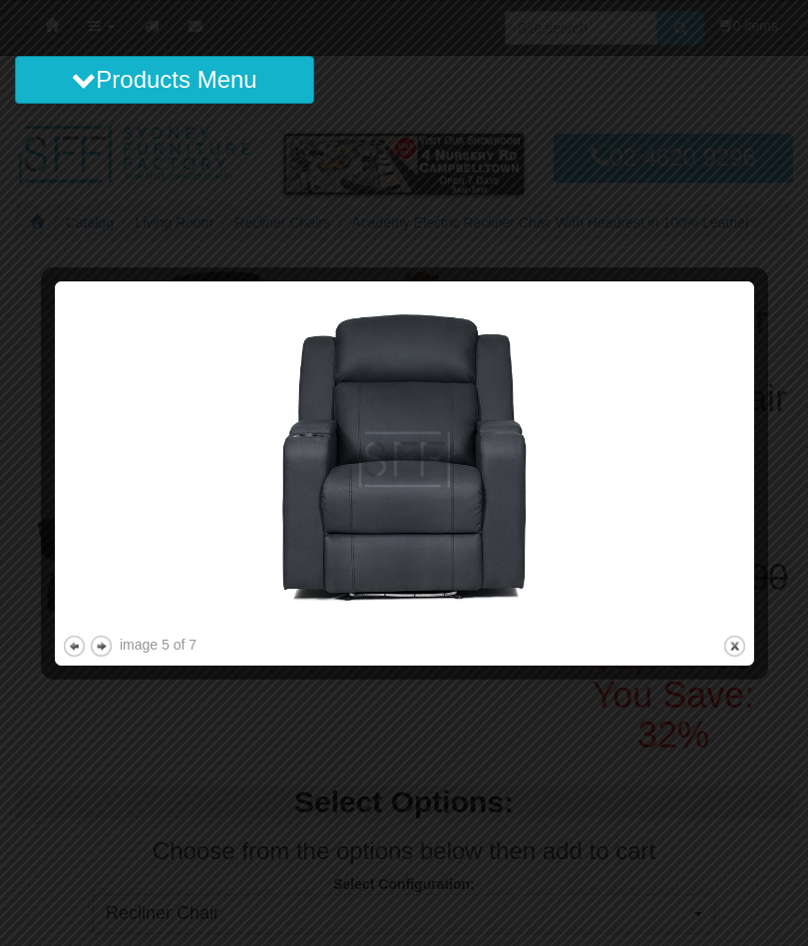
click at [107, 645] on button "next" at bounding box center [101, 646] width 25 height 25
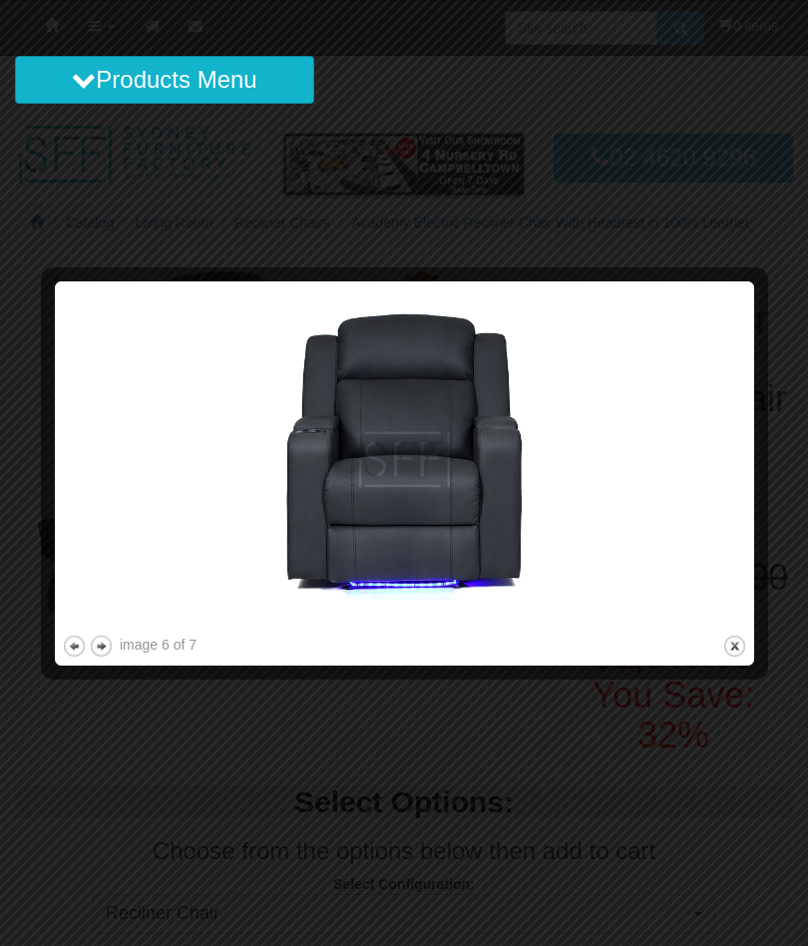
click at [97, 653] on button "next" at bounding box center [101, 646] width 25 height 25
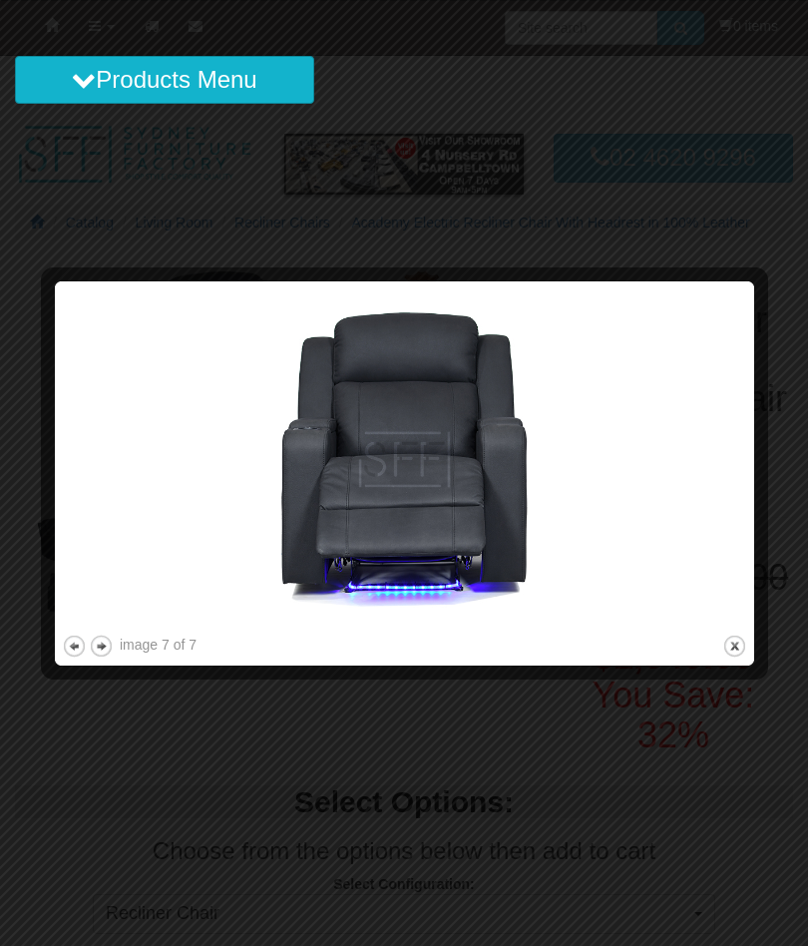
click at [65, 651] on button "previous" at bounding box center [74, 646] width 25 height 25
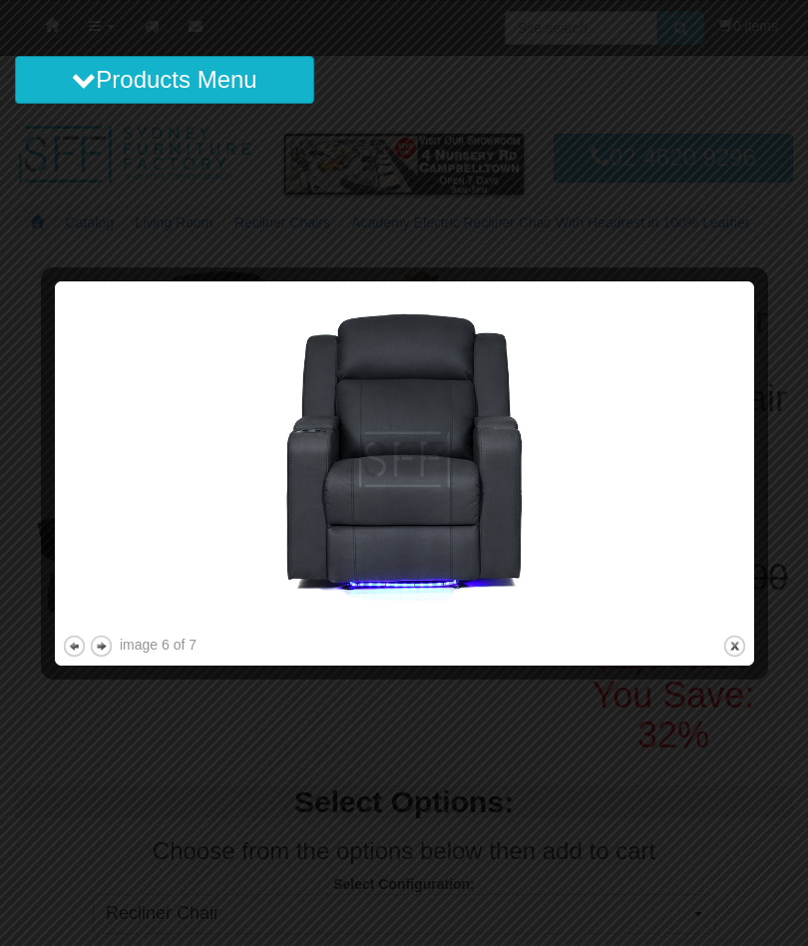
click at [64, 651] on button "previous" at bounding box center [74, 646] width 25 height 25
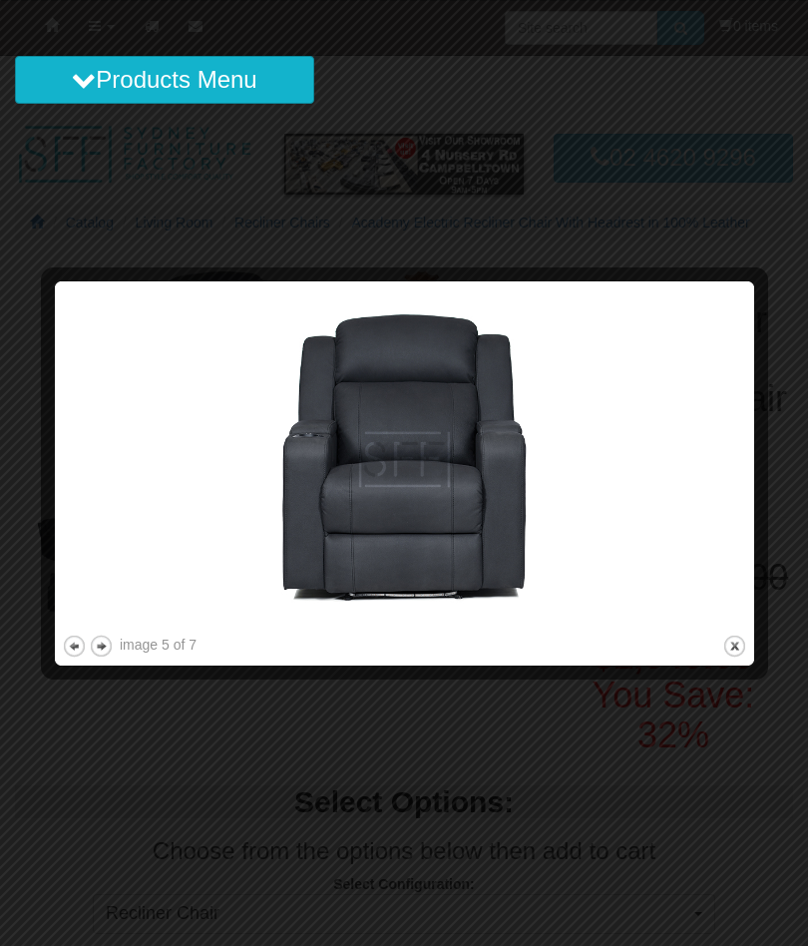
click at [62, 659] on div at bounding box center [405, 669] width 686 height 21
click at [70, 648] on button "previous" at bounding box center [74, 646] width 25 height 25
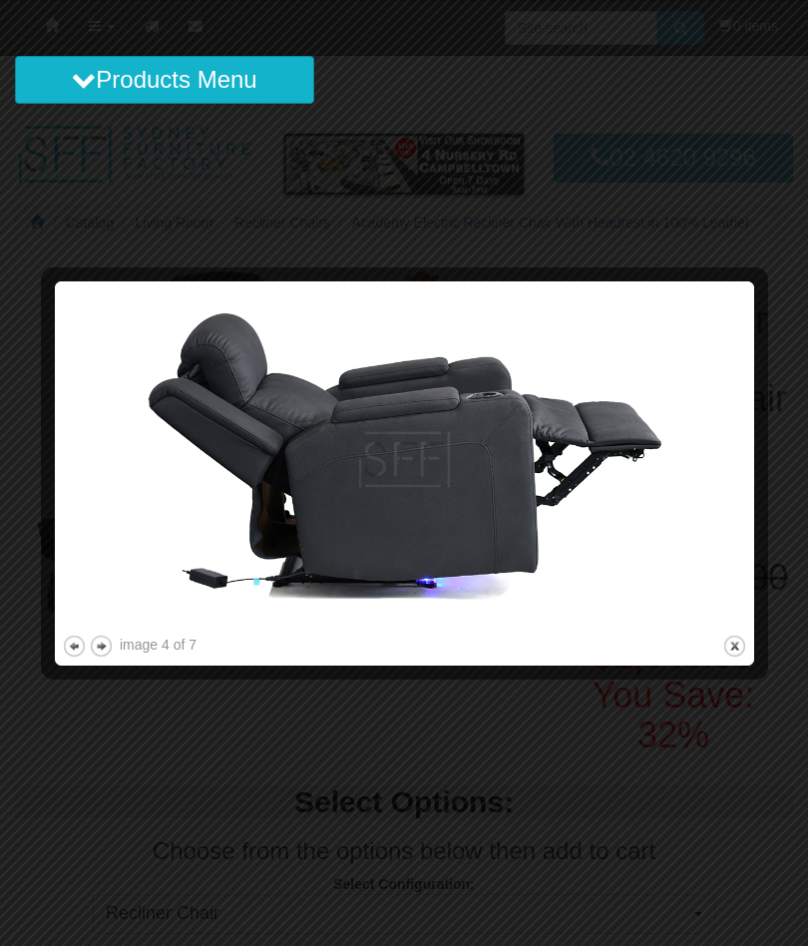
click at [63, 654] on button "previous" at bounding box center [74, 646] width 25 height 25
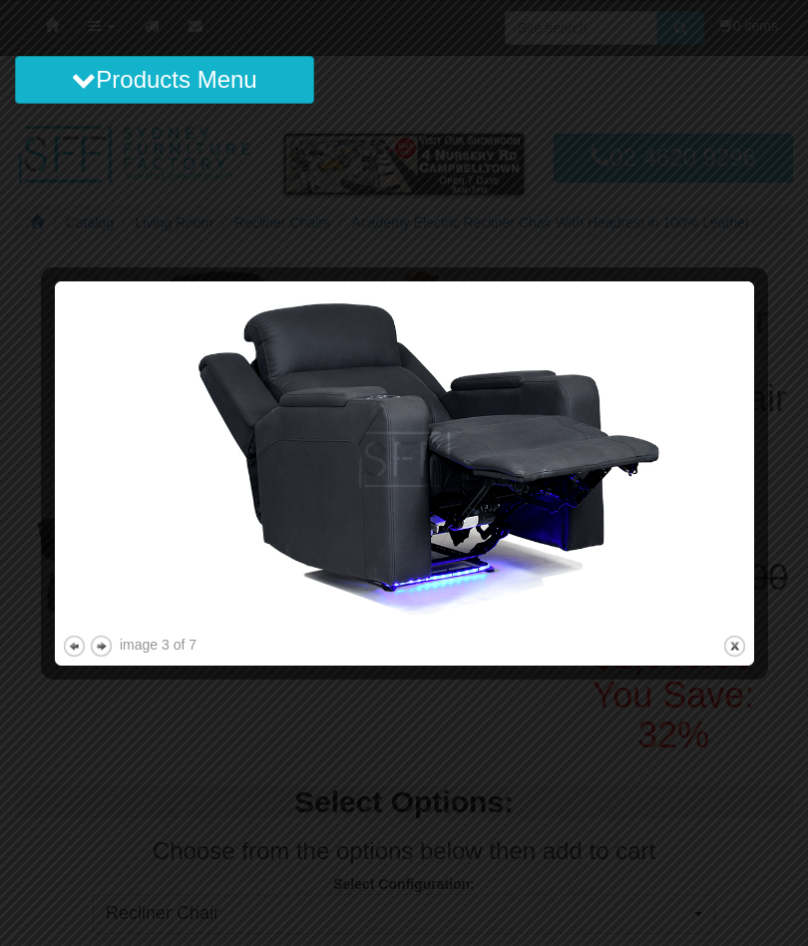
click at [66, 646] on button "previous" at bounding box center [74, 646] width 25 height 25
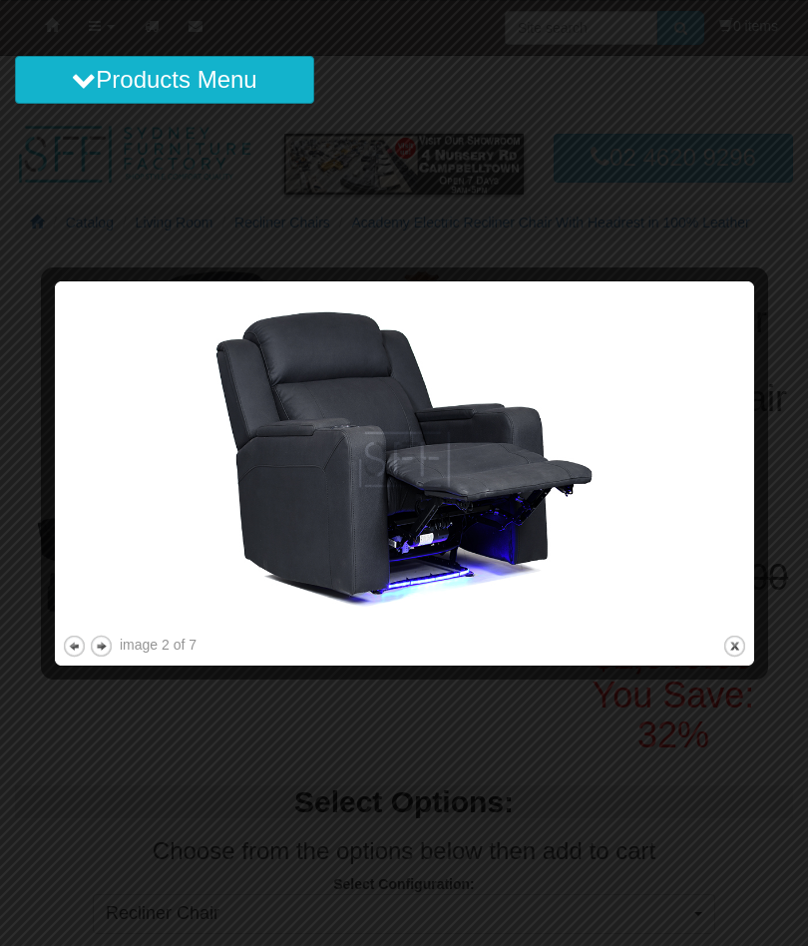
click at [67, 642] on button "previous" at bounding box center [74, 646] width 25 height 25
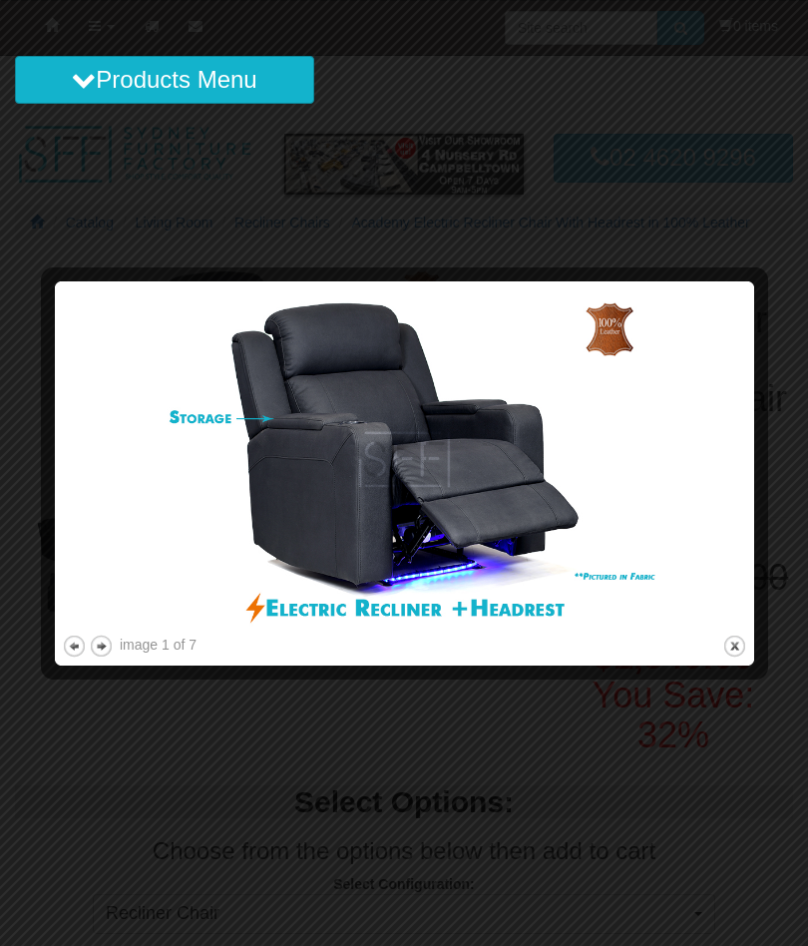
click at [63, 646] on button "previous" at bounding box center [74, 646] width 25 height 25
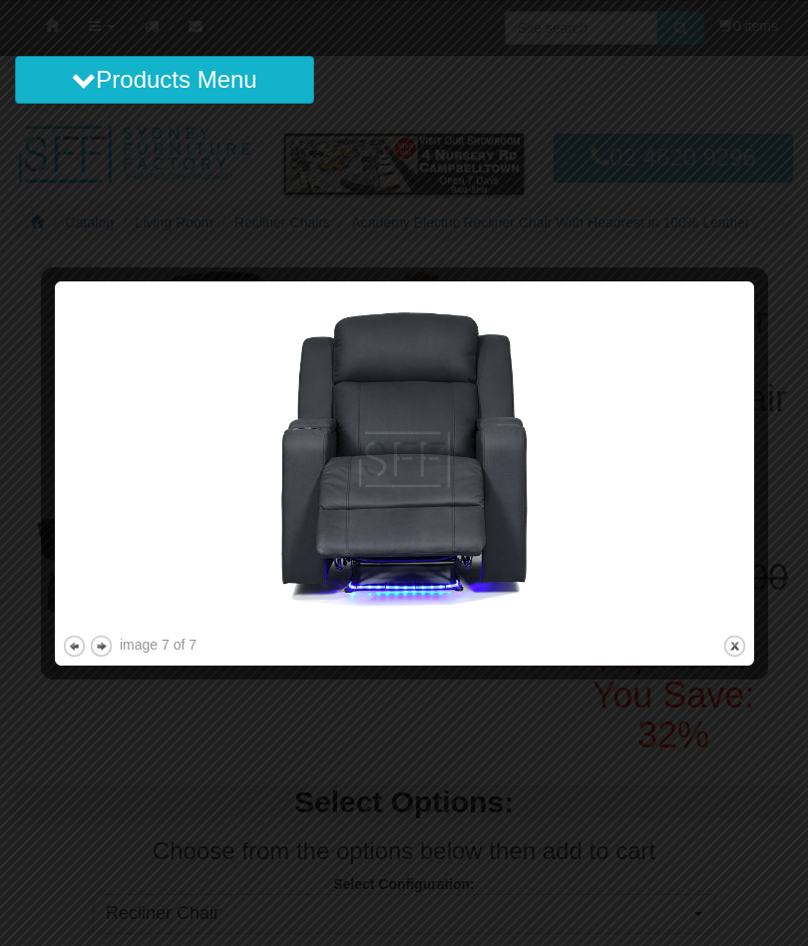
click at [94, 648] on button "next" at bounding box center [101, 646] width 25 height 25
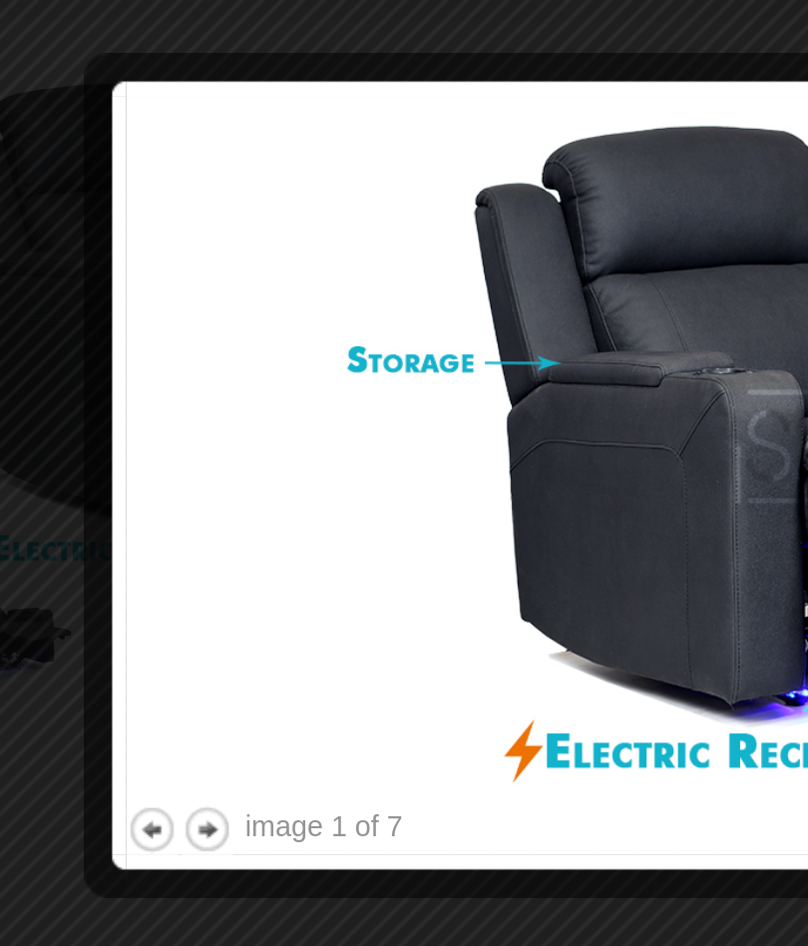
click at [259, 623] on button "next" at bounding box center [271, 635] width 25 height 25
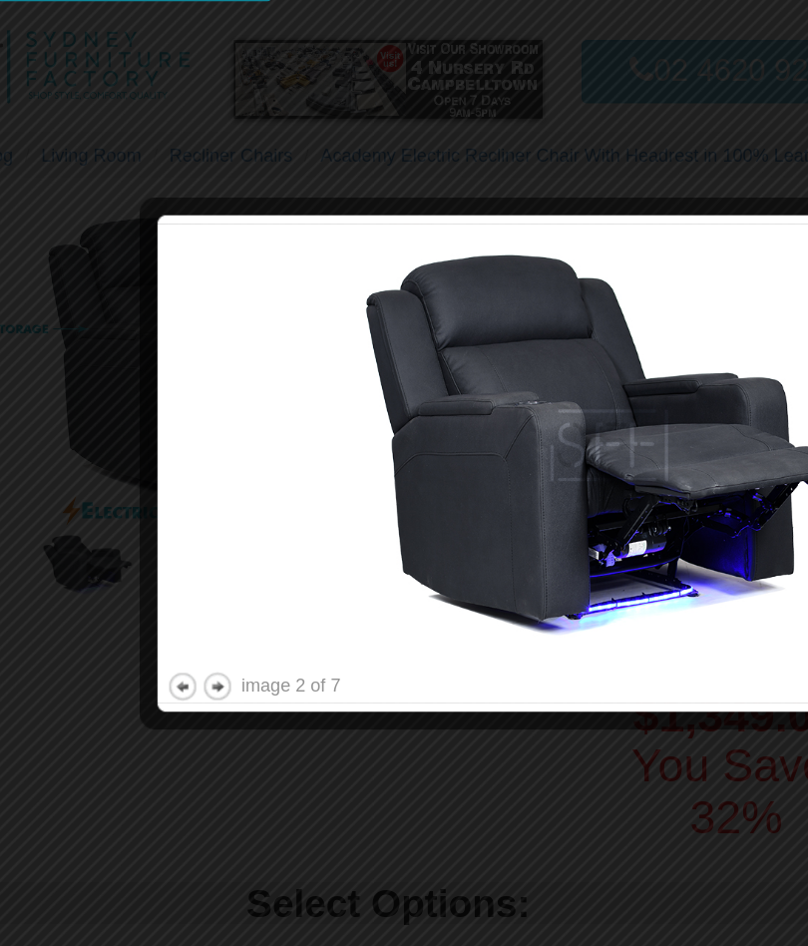
click at [259, 622] on button "next" at bounding box center [271, 634] width 25 height 25
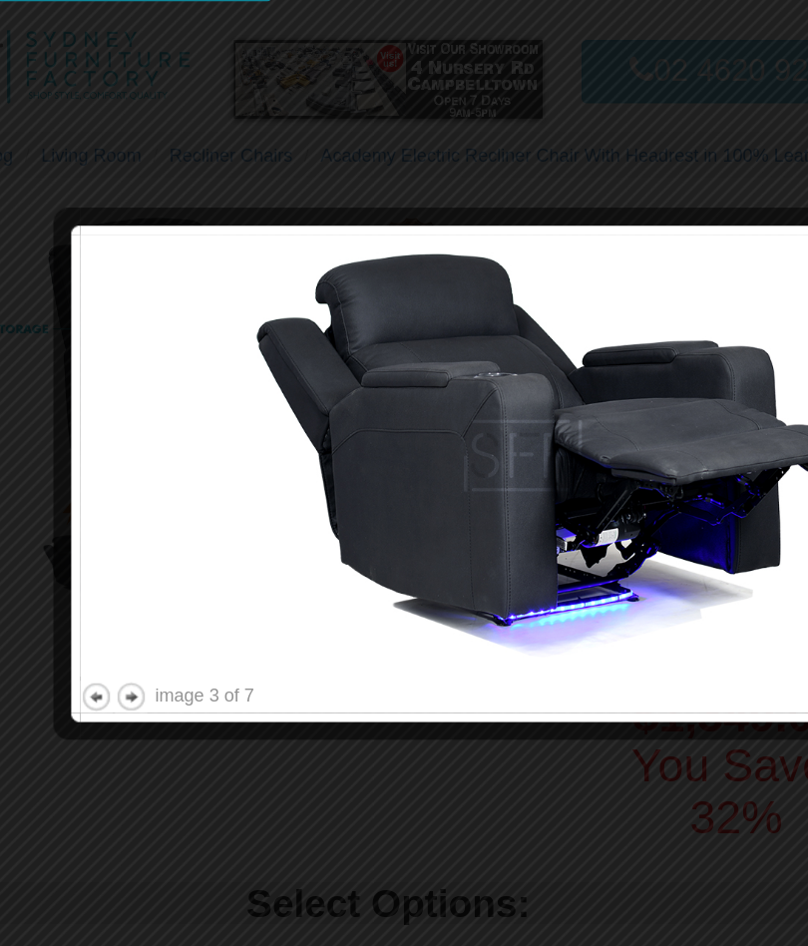
click at [193, 630] on button "next" at bounding box center [205, 642] width 25 height 25
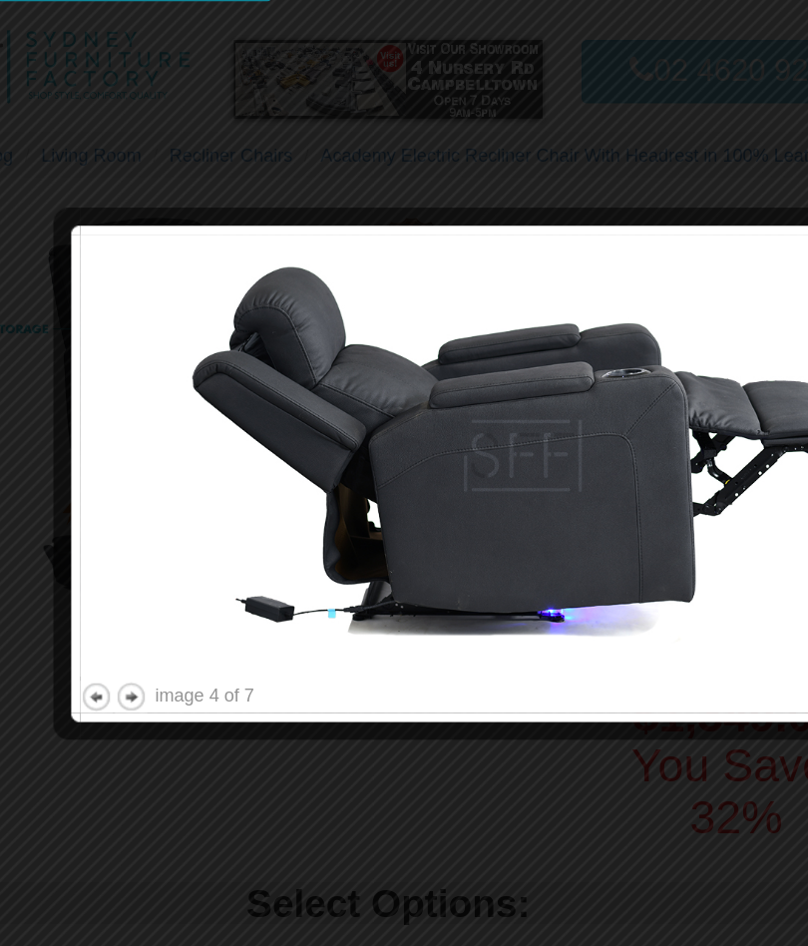
click at [193, 630] on button "next" at bounding box center [205, 642] width 25 height 25
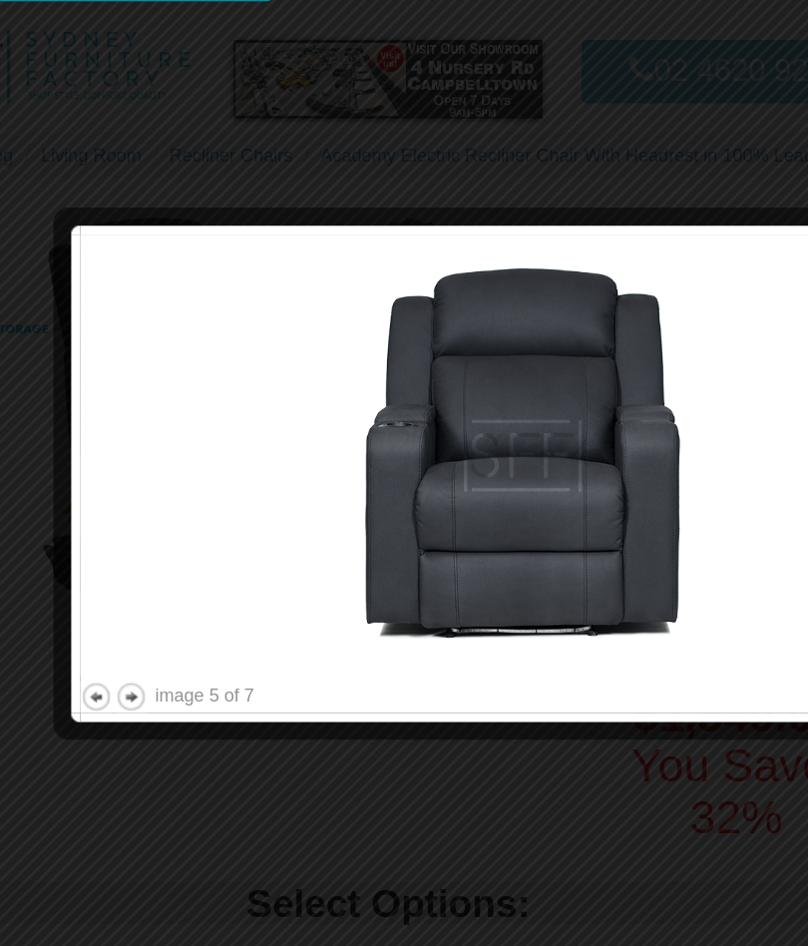
click at [193, 630] on button "next" at bounding box center [205, 642] width 25 height 25
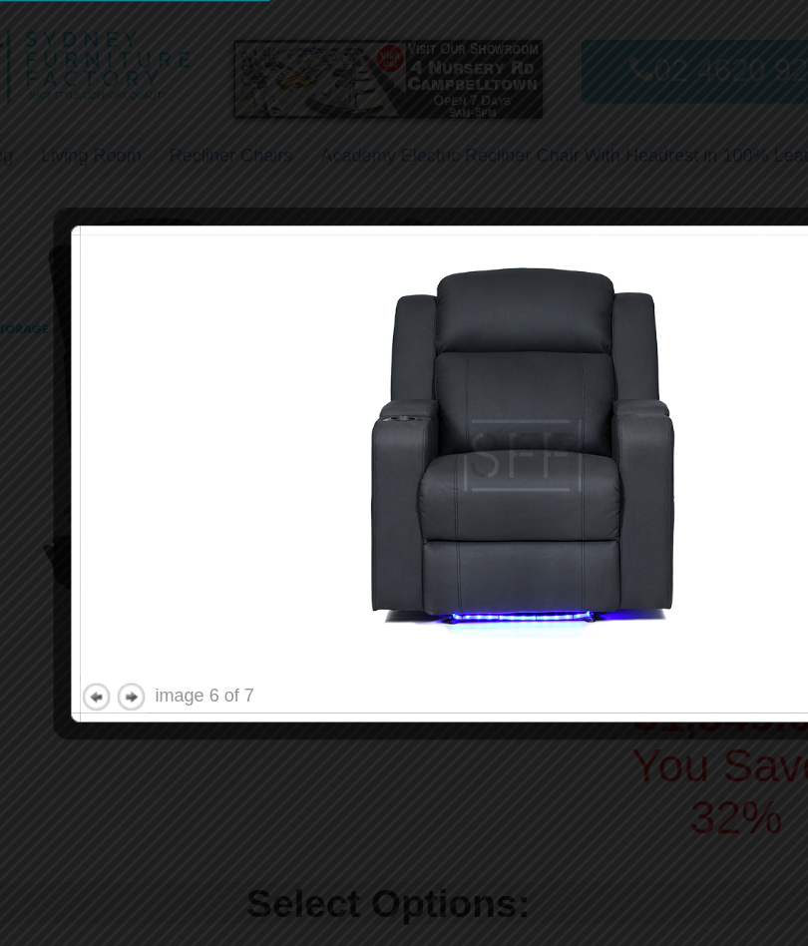
click at [193, 630] on button "next" at bounding box center [205, 642] width 25 height 25
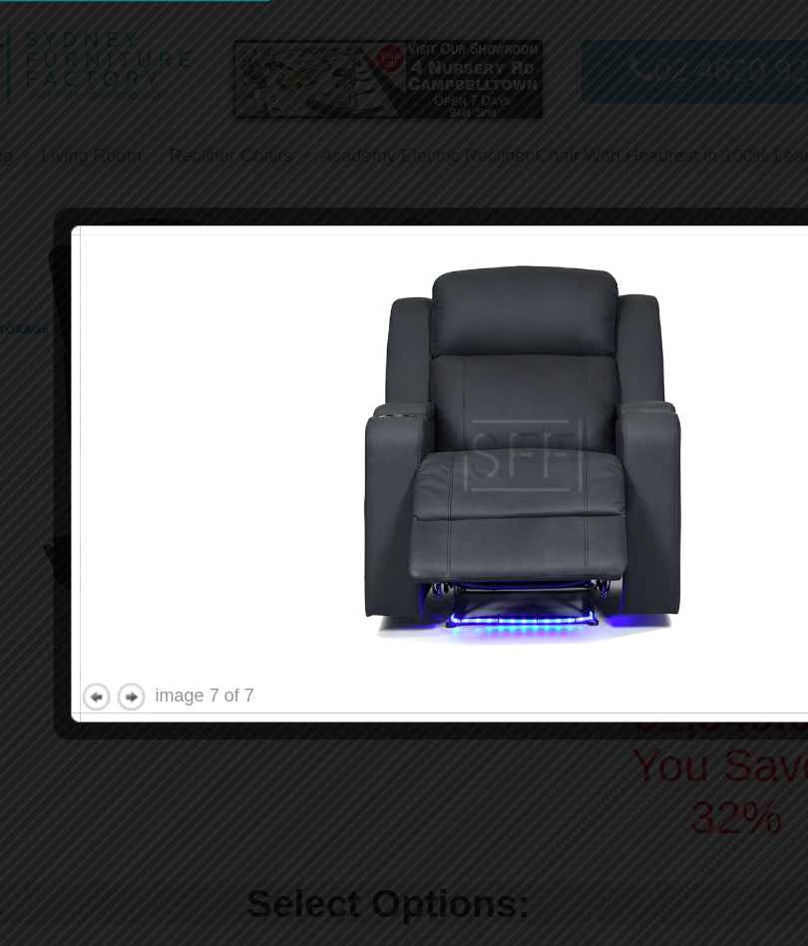
click at [193, 630] on button "next" at bounding box center [205, 642] width 25 height 25
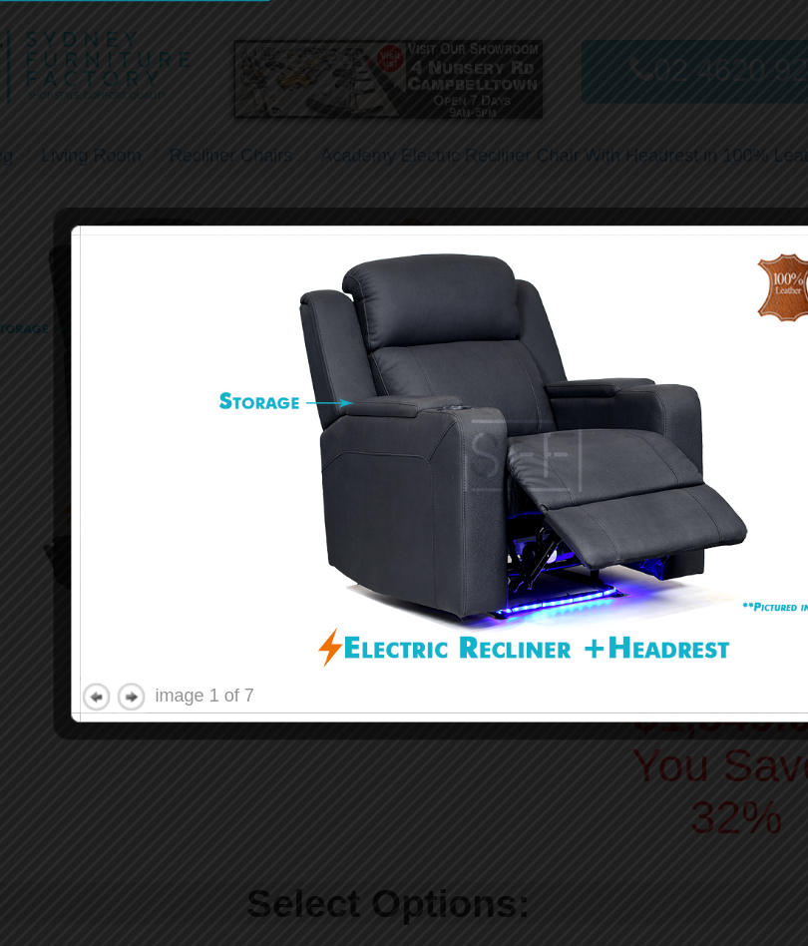
click at [193, 630] on button "next" at bounding box center [205, 642] width 25 height 25
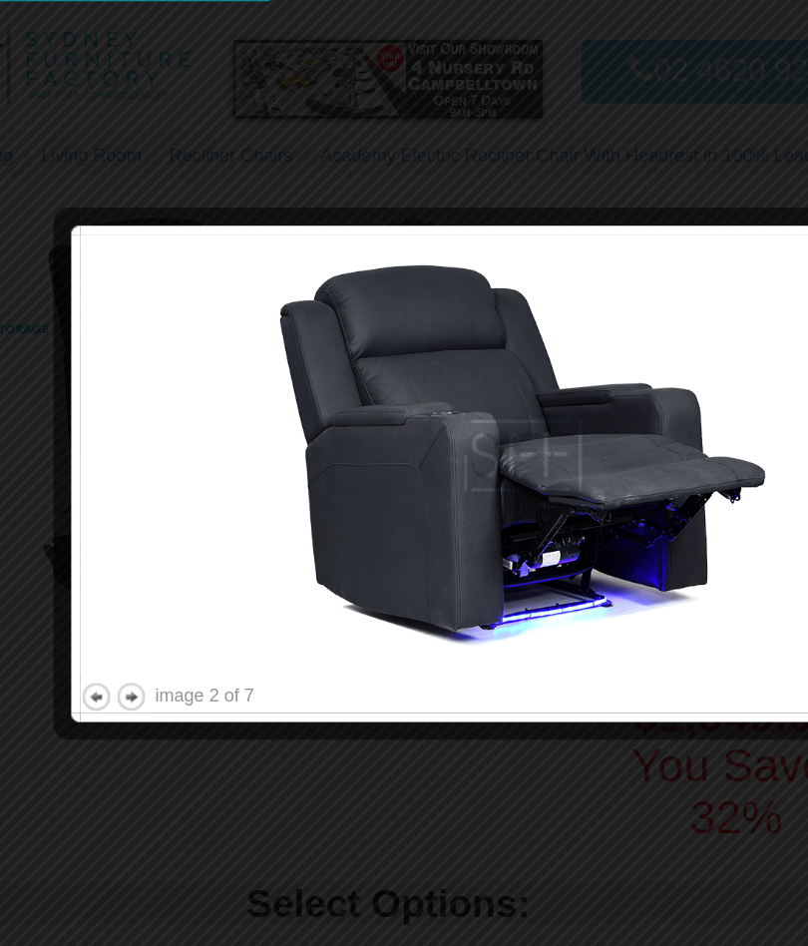
click at [166, 630] on button "previous" at bounding box center [178, 642] width 25 height 25
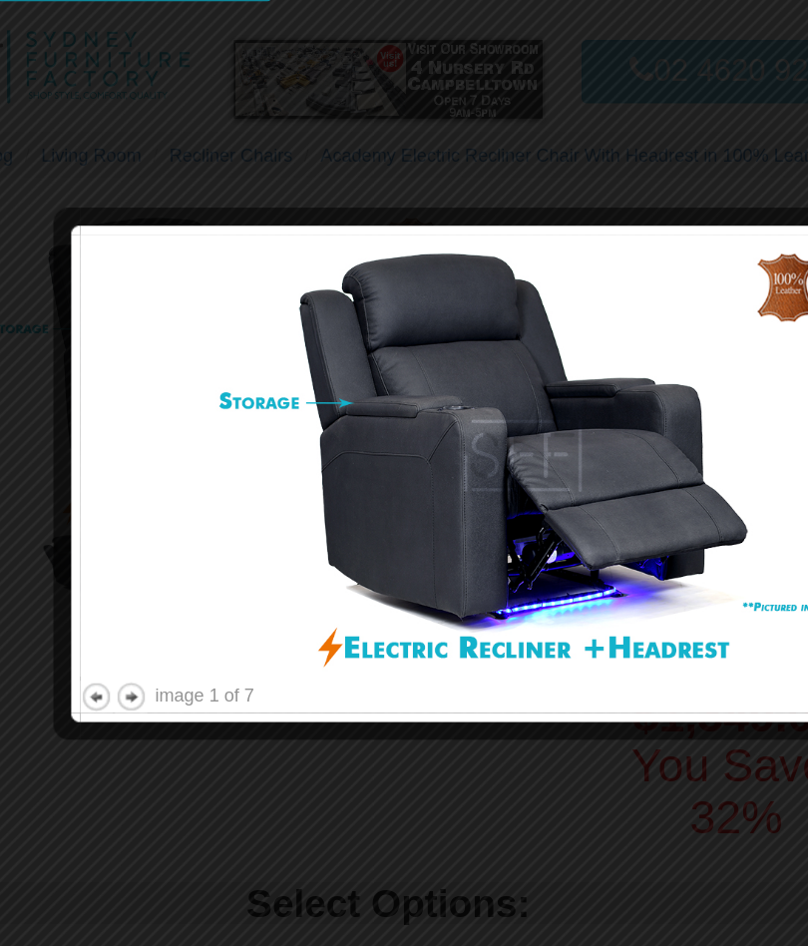
click at [166, 630] on button "previous" at bounding box center [178, 642] width 25 height 25
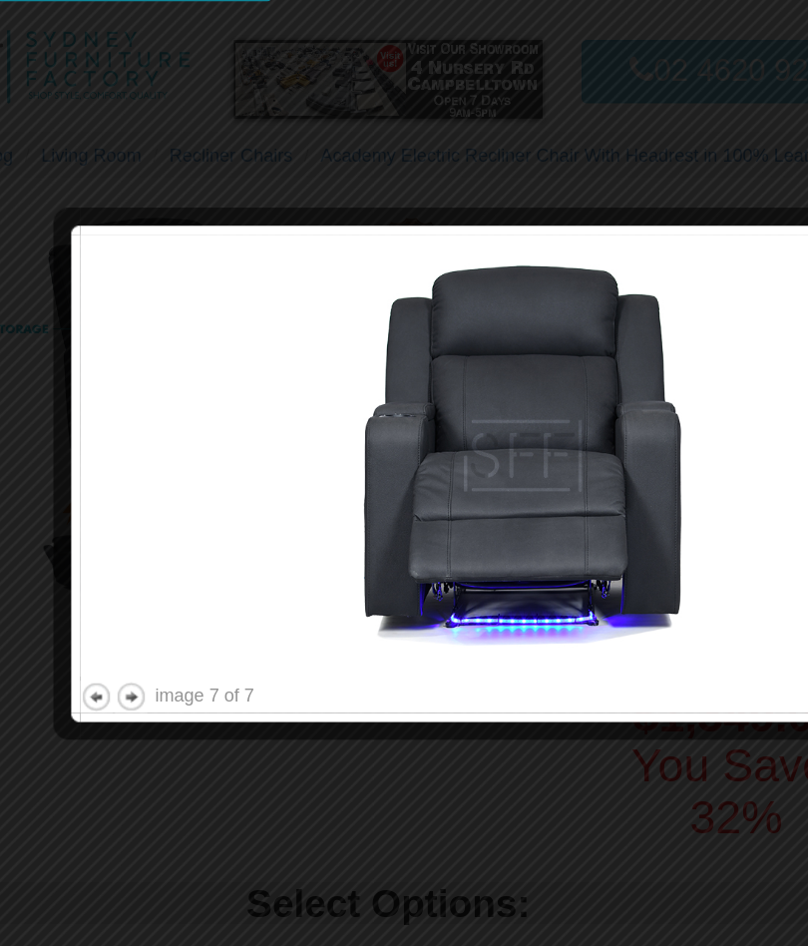
click at [166, 630] on button "previous" at bounding box center [178, 642] width 25 height 25
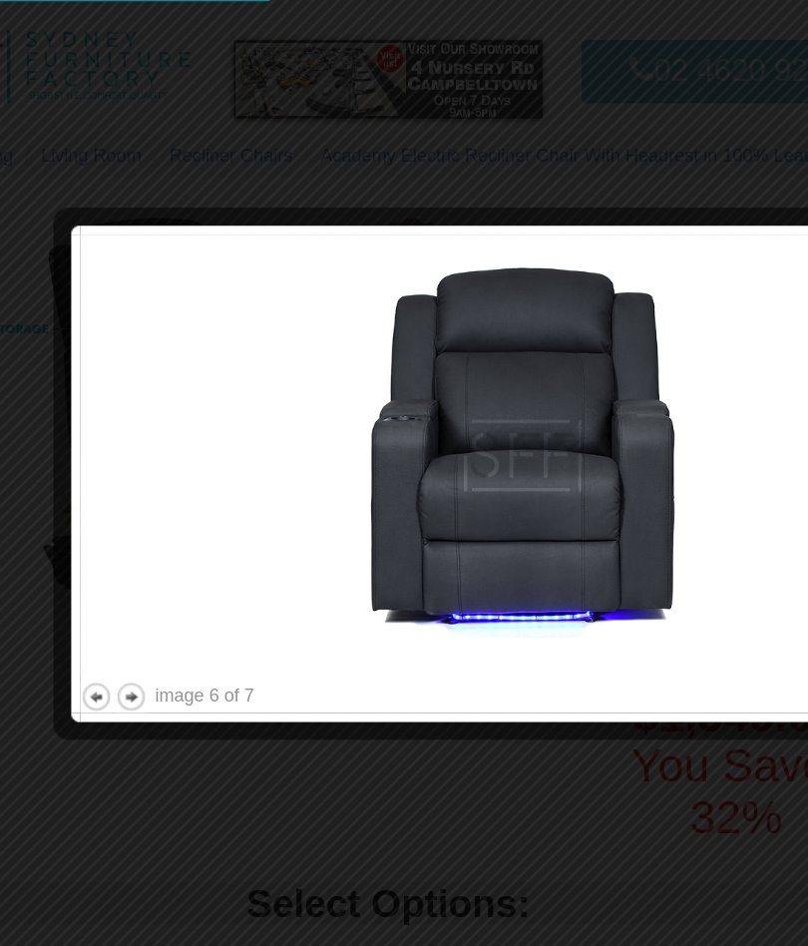
click at [166, 284] on img at bounding box center [509, 455] width 686 height 342
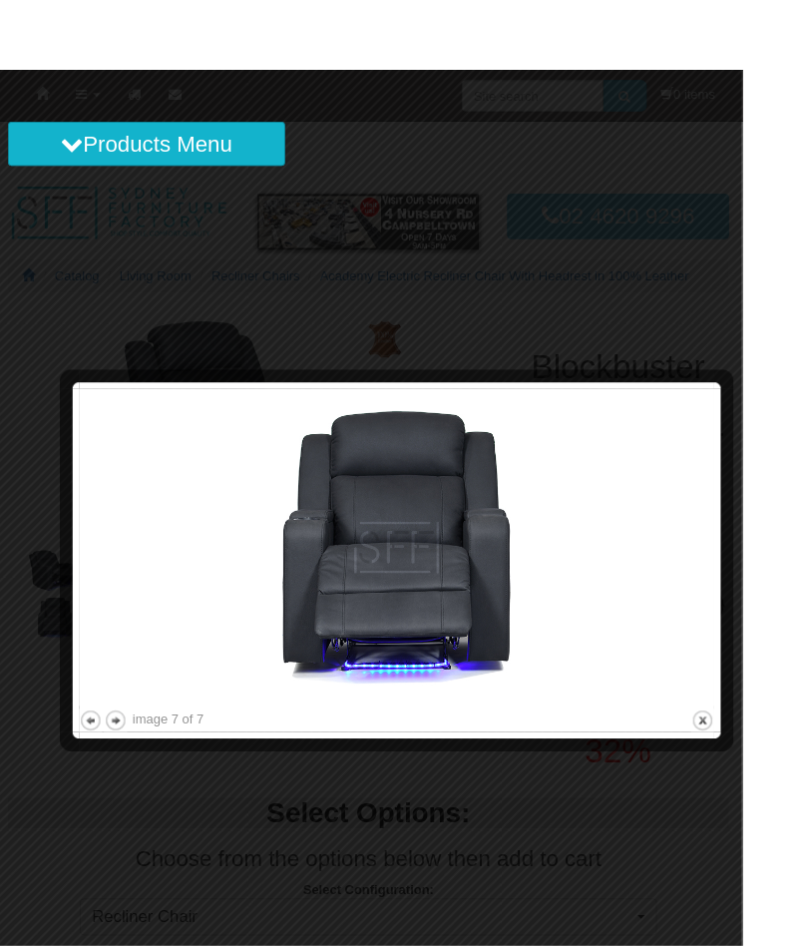
scroll to position [38, 0]
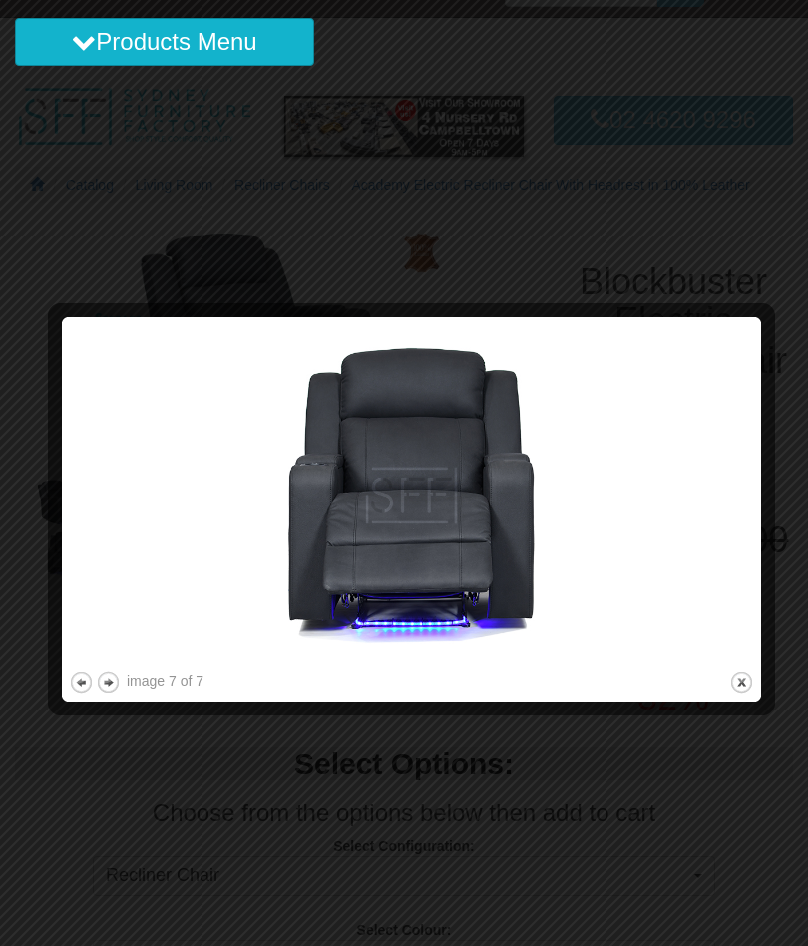
click at [745, 694] on button "close" at bounding box center [741, 682] width 25 height 25
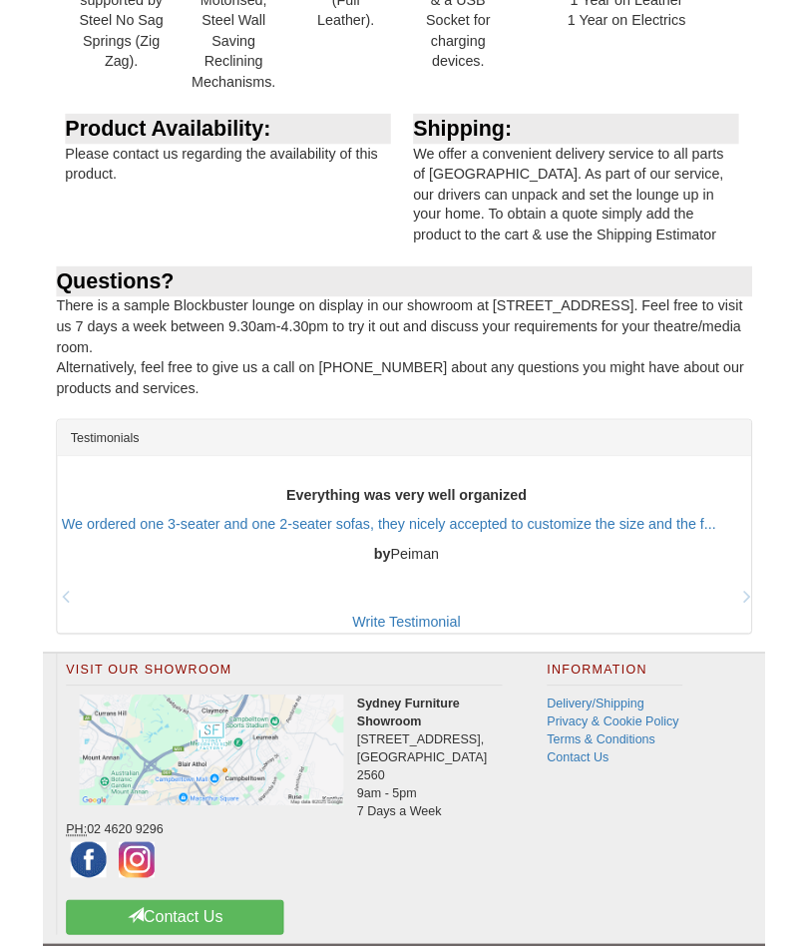
scroll to position [2633, 0]
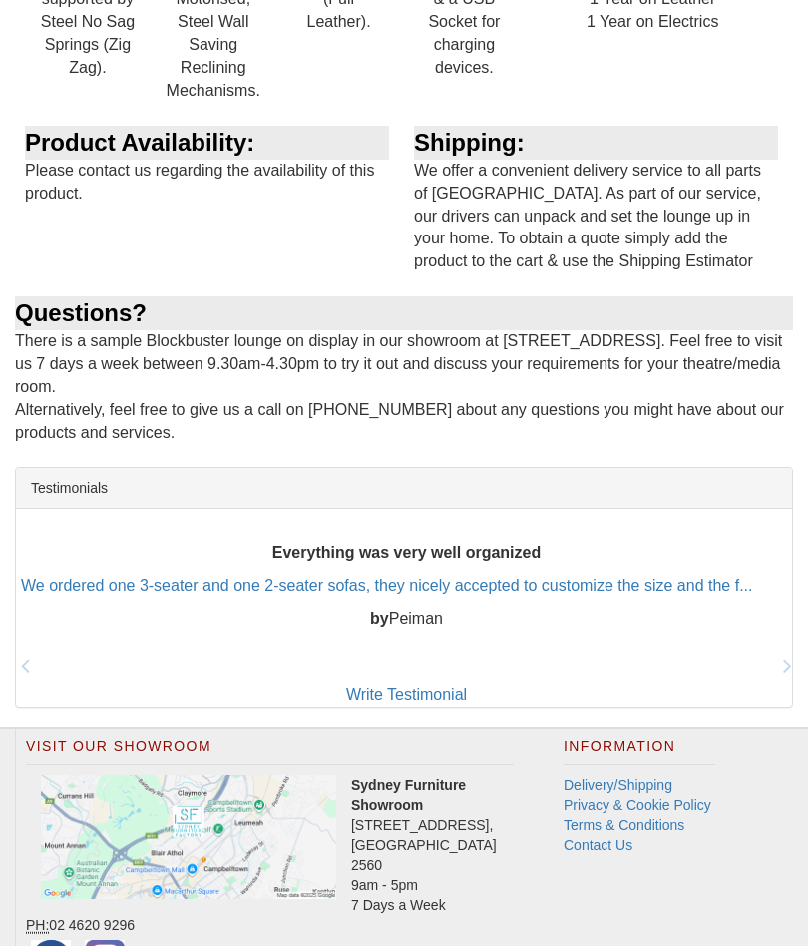
click at [584, 777] on link "Delivery/Shipping" at bounding box center [618, 785] width 109 height 16
